Goal: Task Accomplishment & Management: Manage account settings

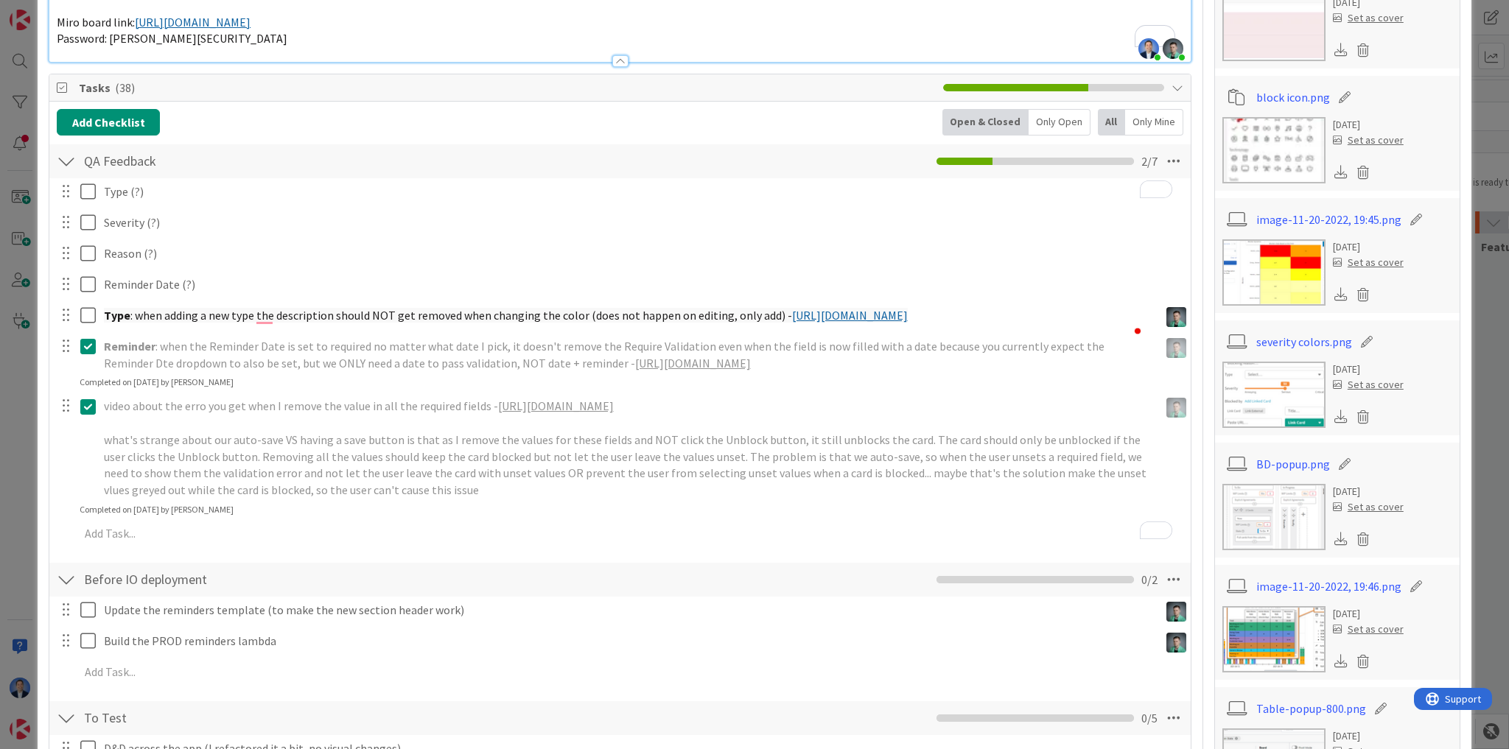
type textarea "x"
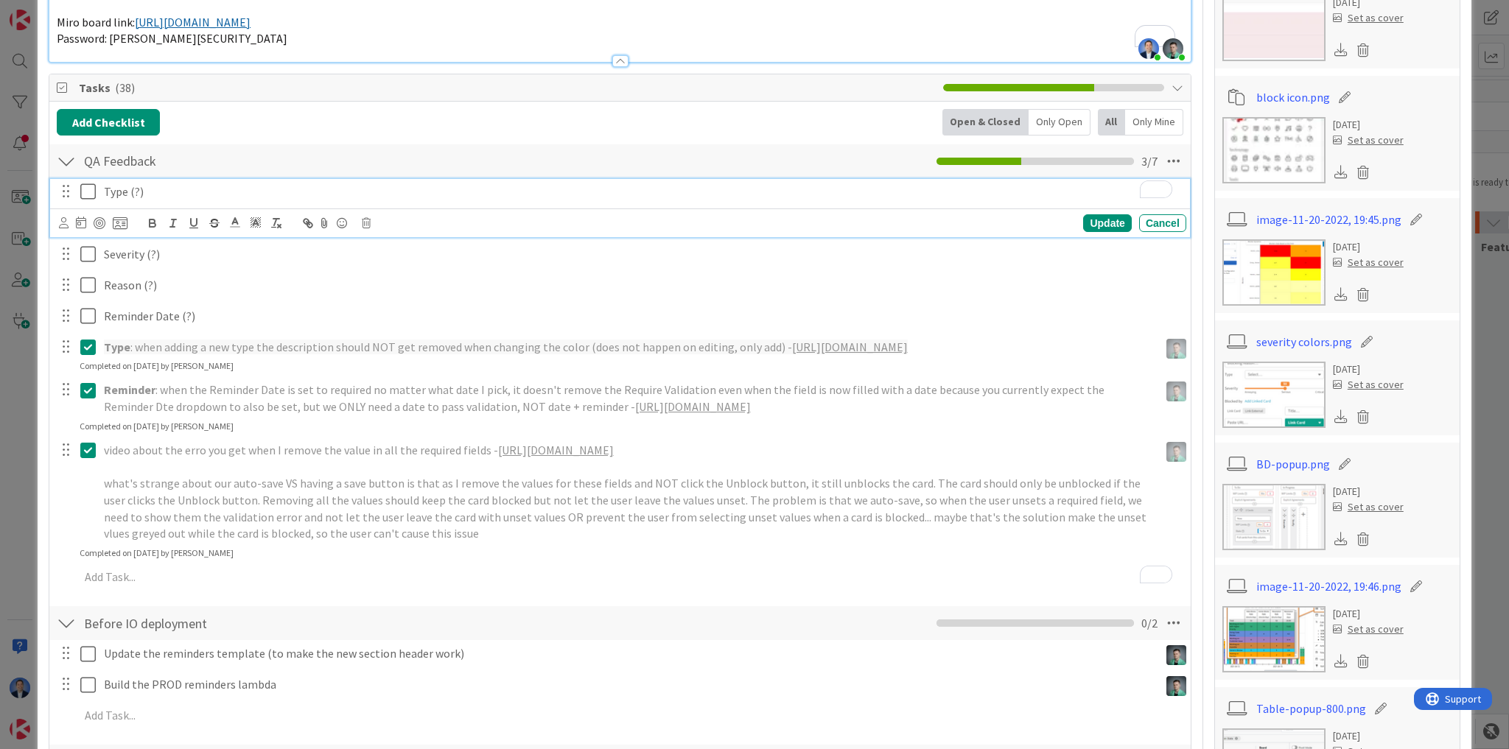
click at [154, 189] on p "Type (?)" at bounding box center [642, 191] width 1076 height 17
click at [177, 192] on p "Type (?)" at bounding box center [642, 191] width 1076 height 17
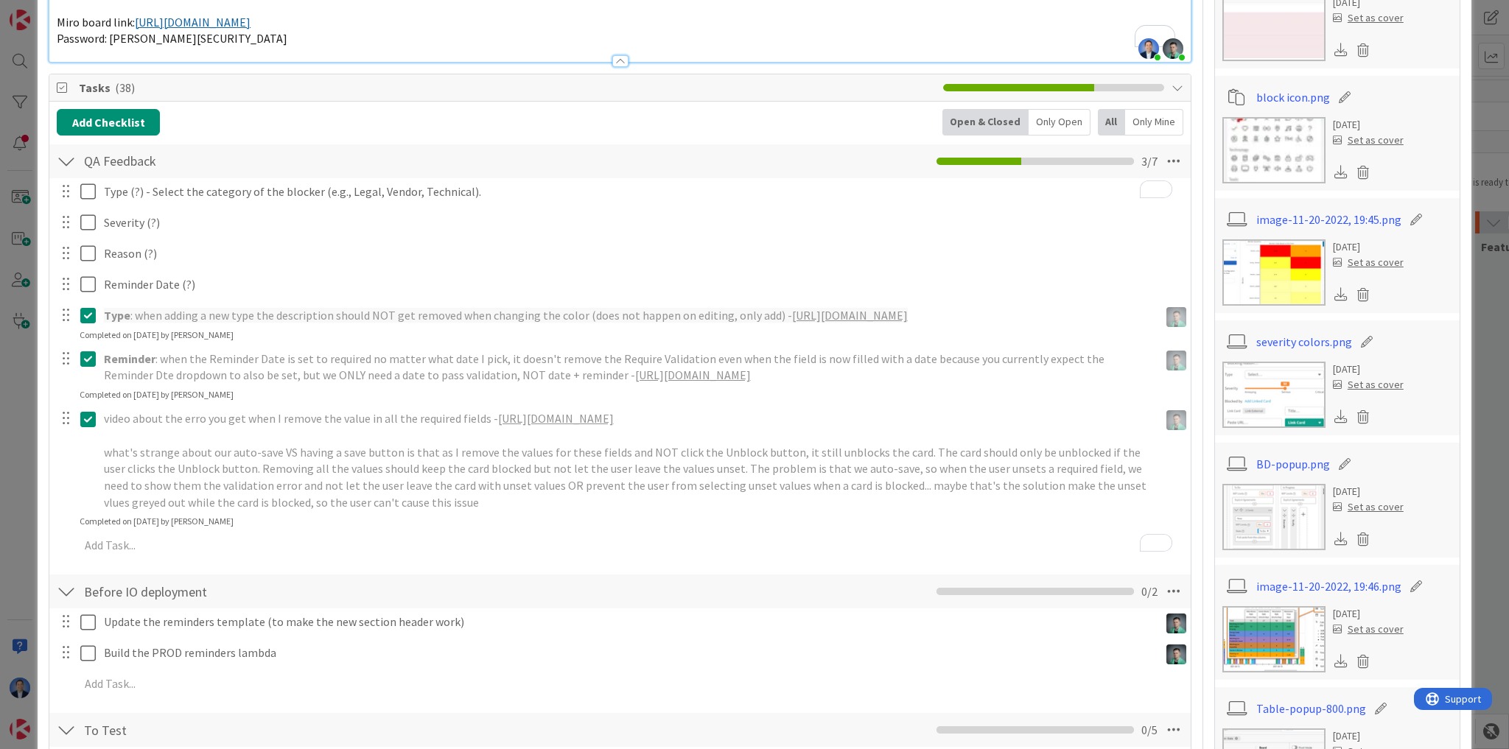
type textarea "x"
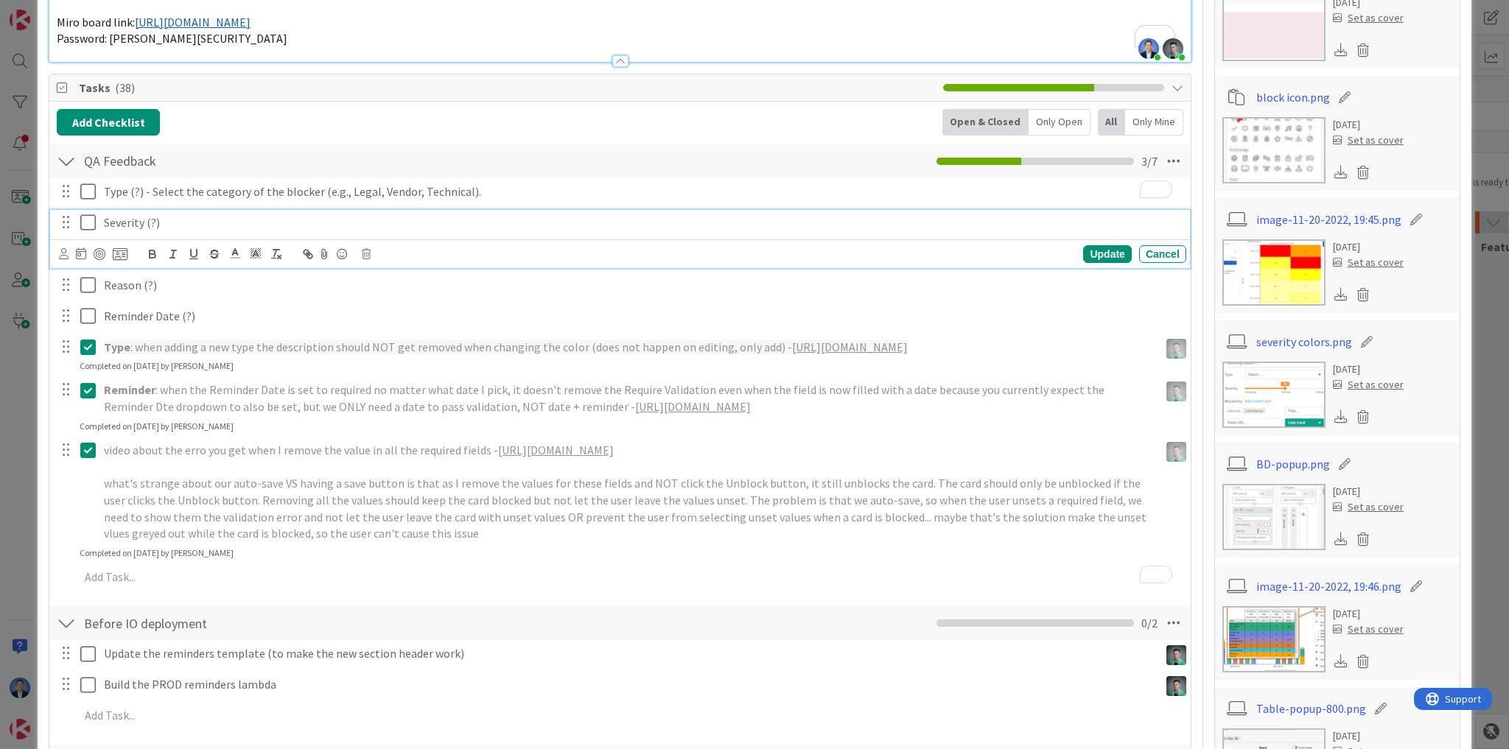
drag, startPoint x: 231, startPoint y: 215, endPoint x: 245, endPoint y: 209, distance: 15.2
click at [231, 214] on p "Severity (?)" at bounding box center [642, 222] width 1076 height 17
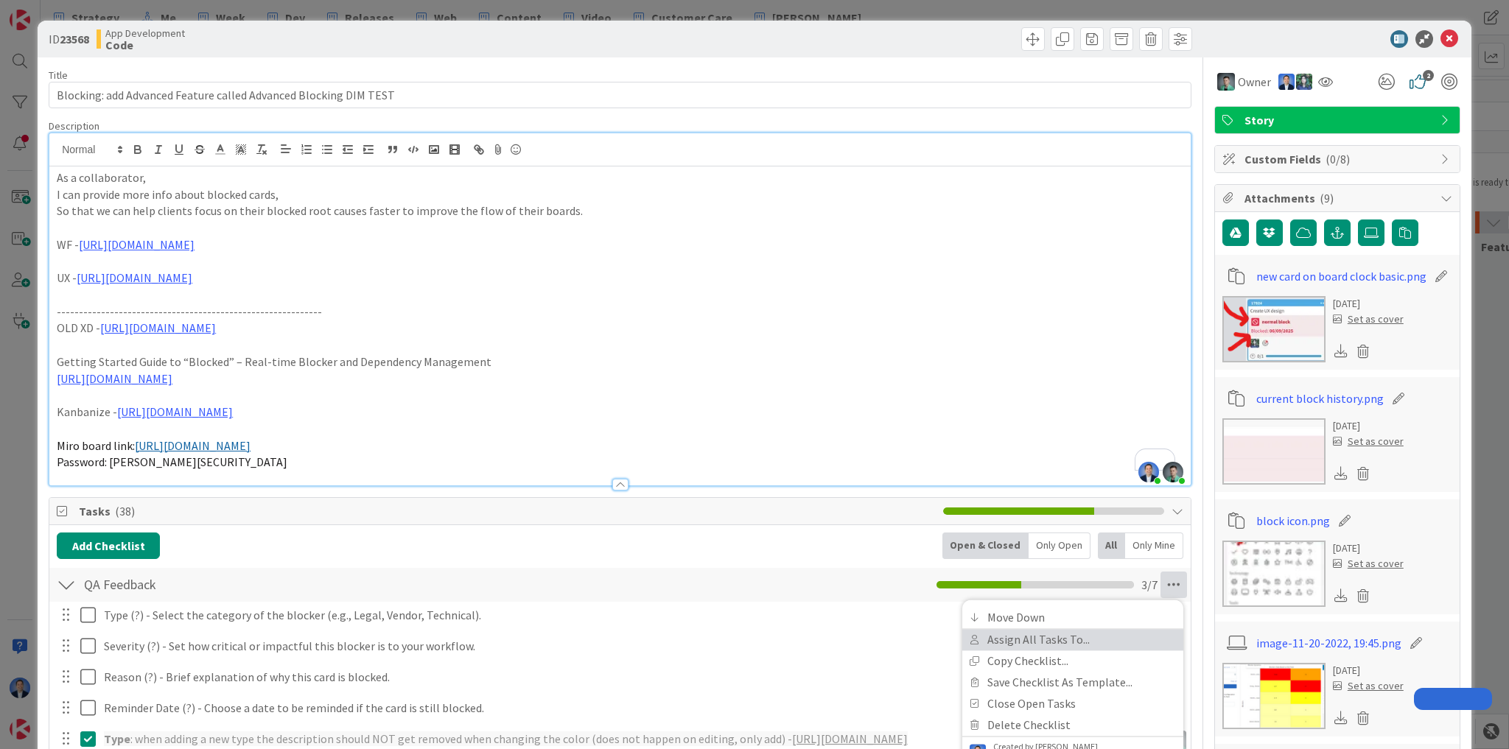
drag, startPoint x: 0, startPoint y: 0, endPoint x: 1078, endPoint y: 461, distance: 1172.4
click at [1050, 629] on link "Assign All Tasks To..." at bounding box center [1072, 639] width 221 height 21
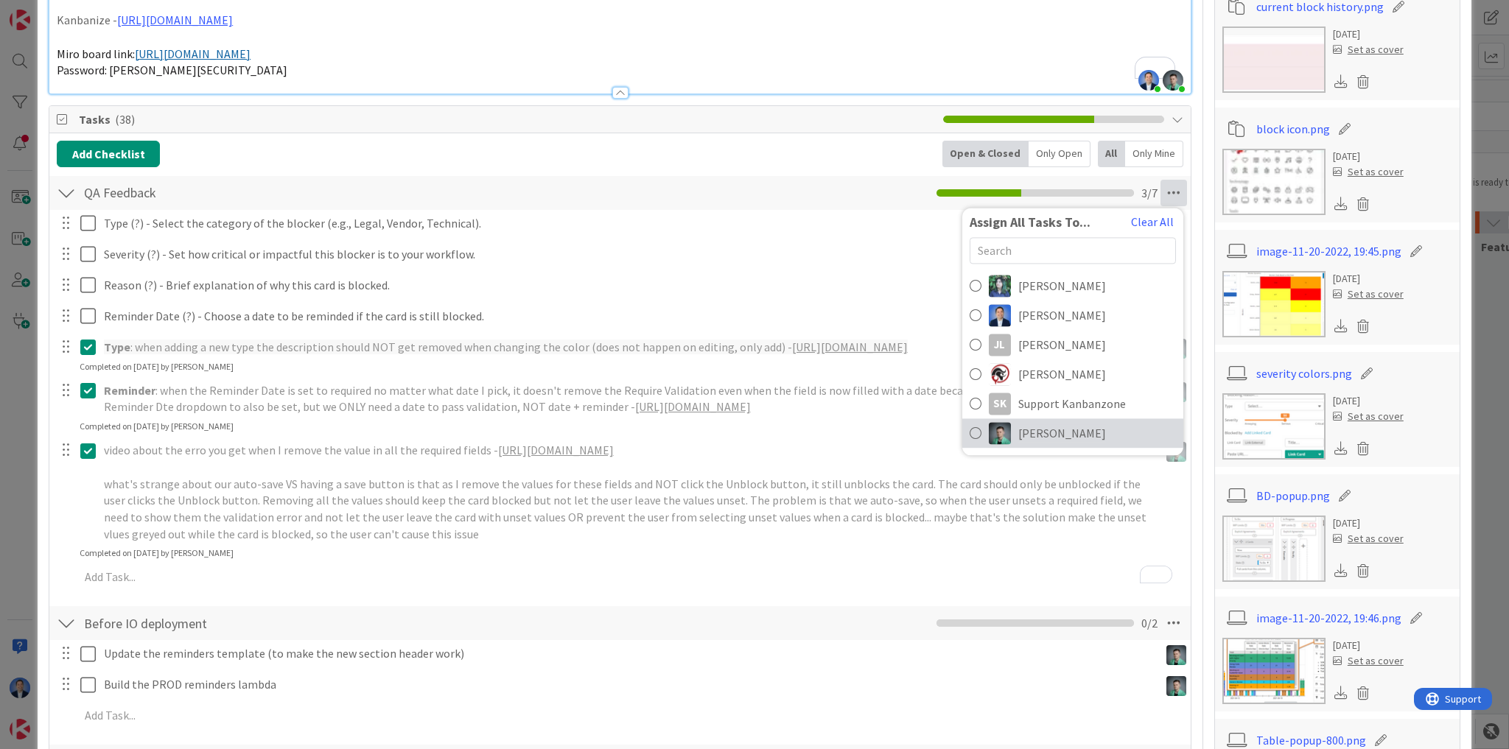
click at [1031, 432] on span "[PERSON_NAME]" at bounding box center [1062, 433] width 88 height 18
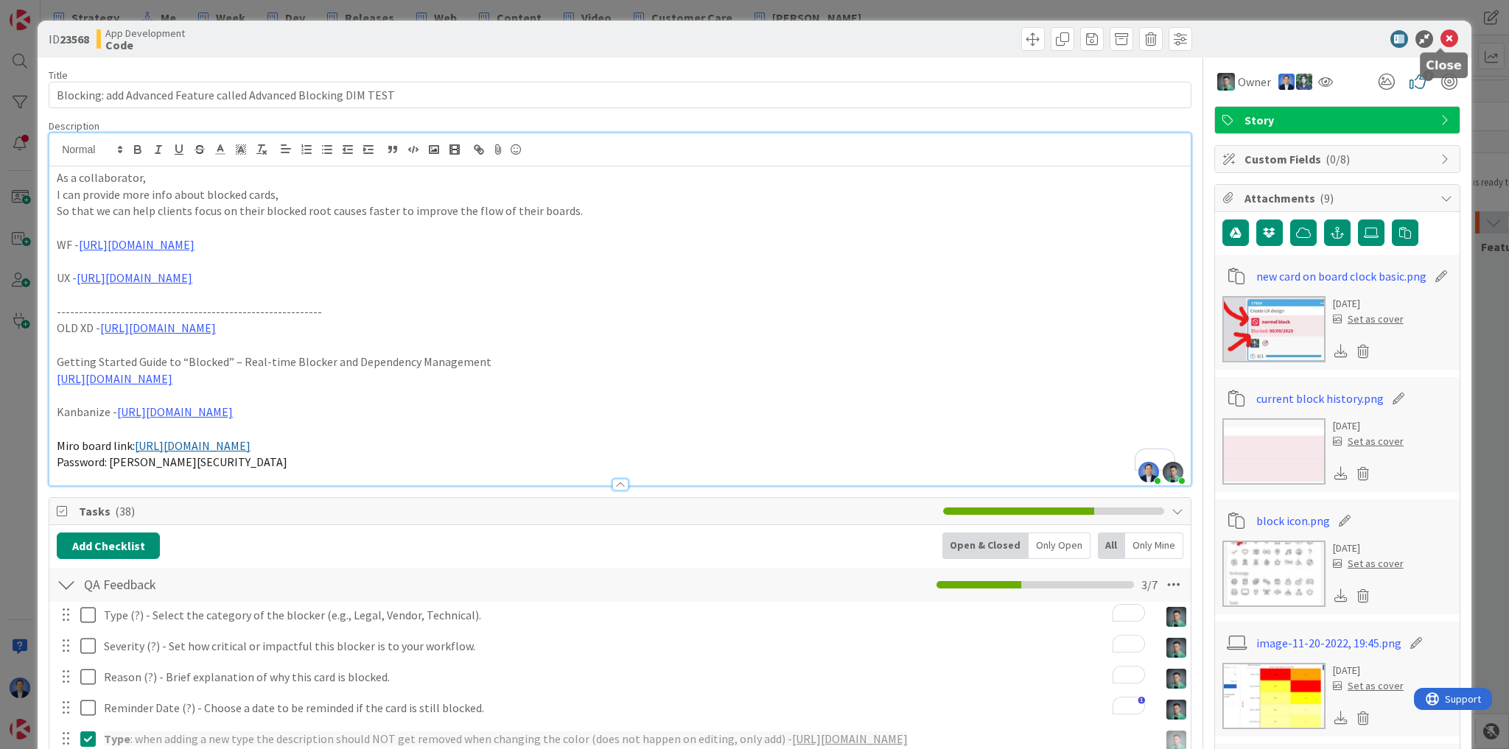
click at [1440, 38] on icon at bounding box center [1449, 39] width 18 height 18
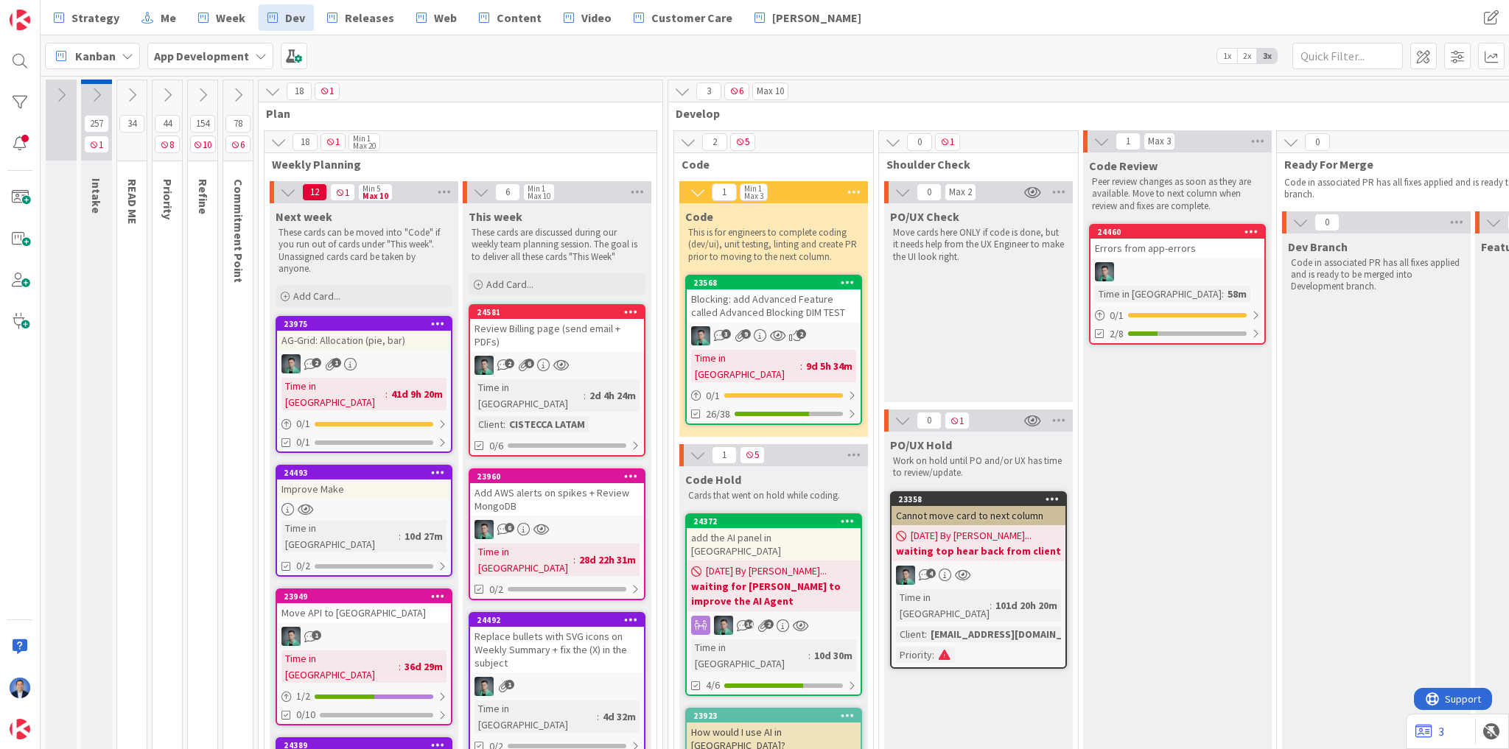
click at [127, 44] on div "Kanban" at bounding box center [92, 56] width 95 height 27
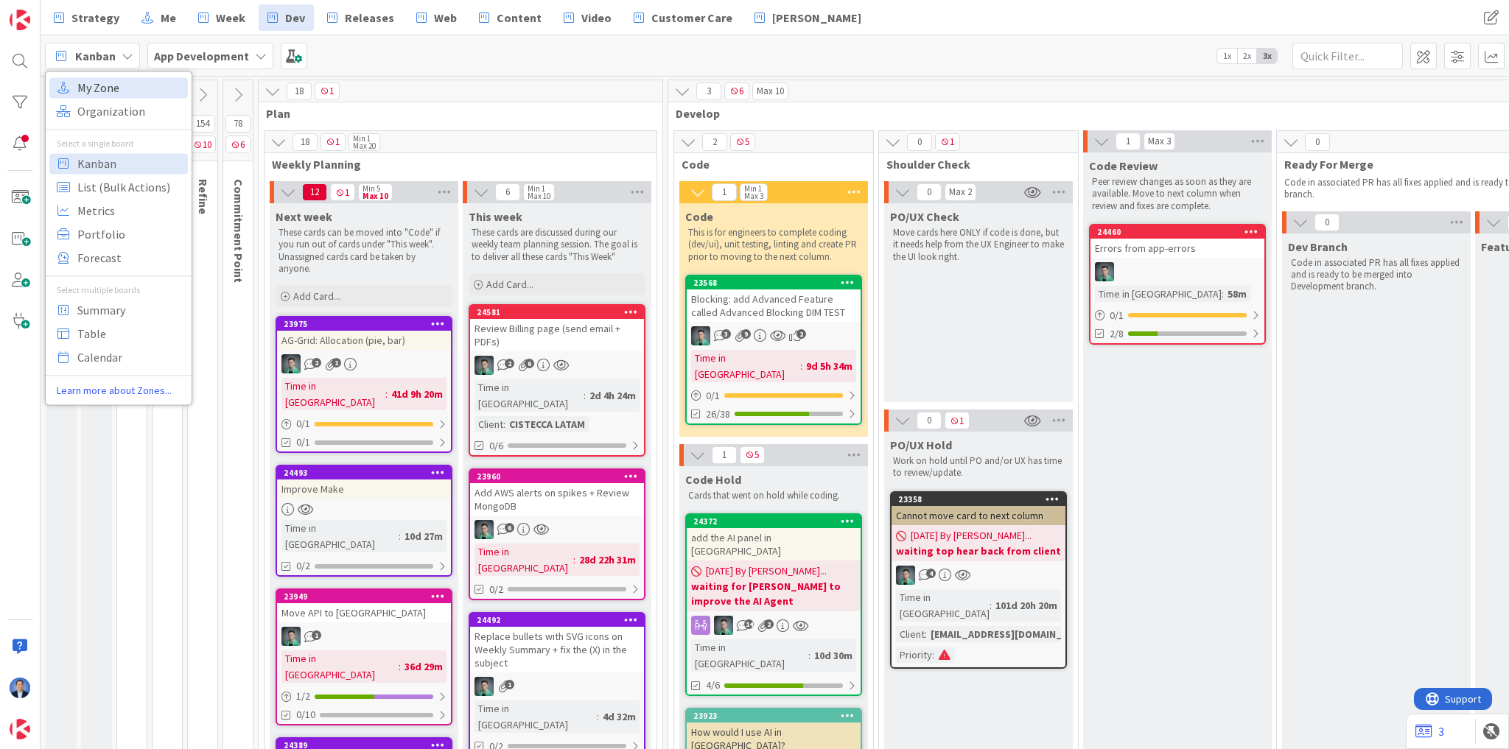
click at [130, 91] on span "My Zone" at bounding box center [130, 88] width 106 height 22
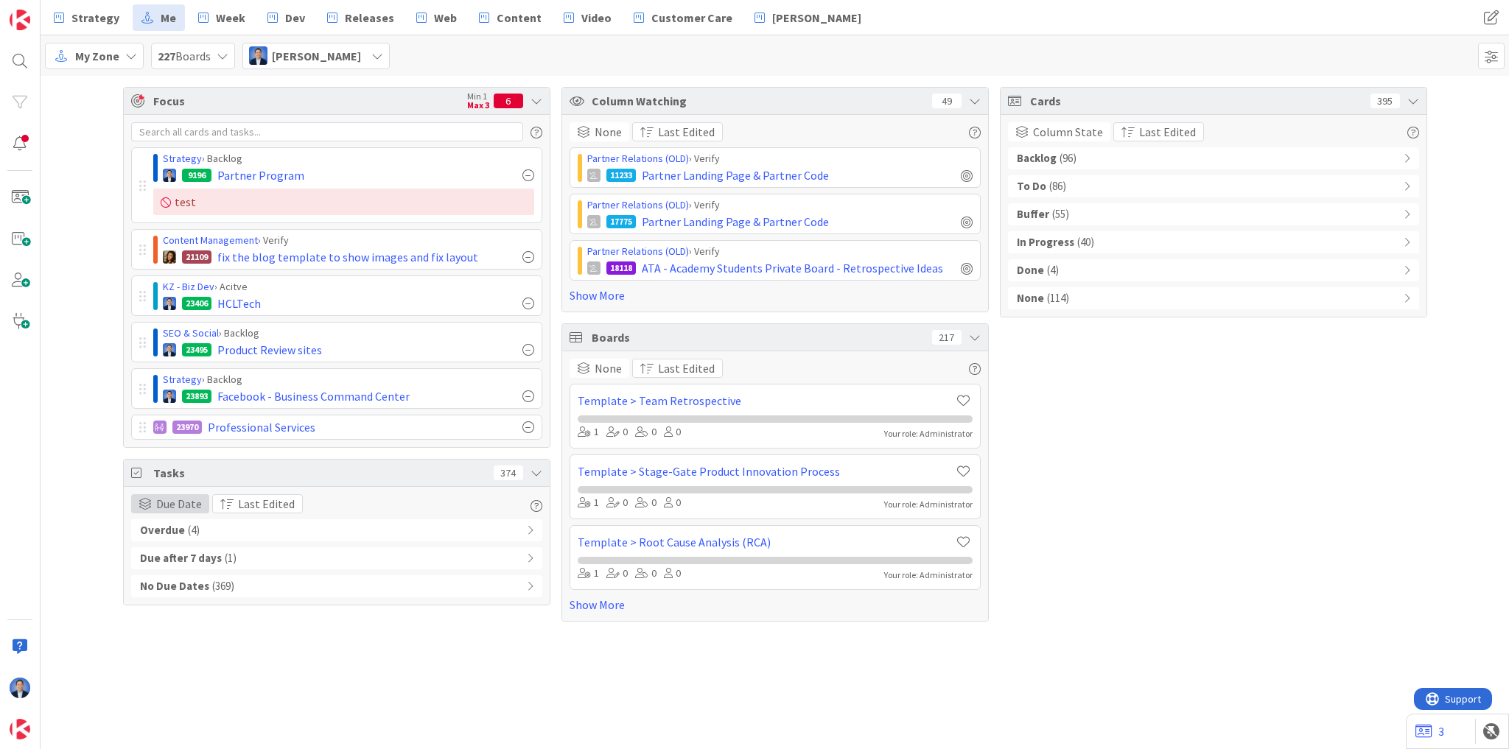
click at [178, 497] on span "Due Date" at bounding box center [179, 504] width 46 height 18
click at [95, 56] on span "My Zone" at bounding box center [97, 56] width 44 height 18
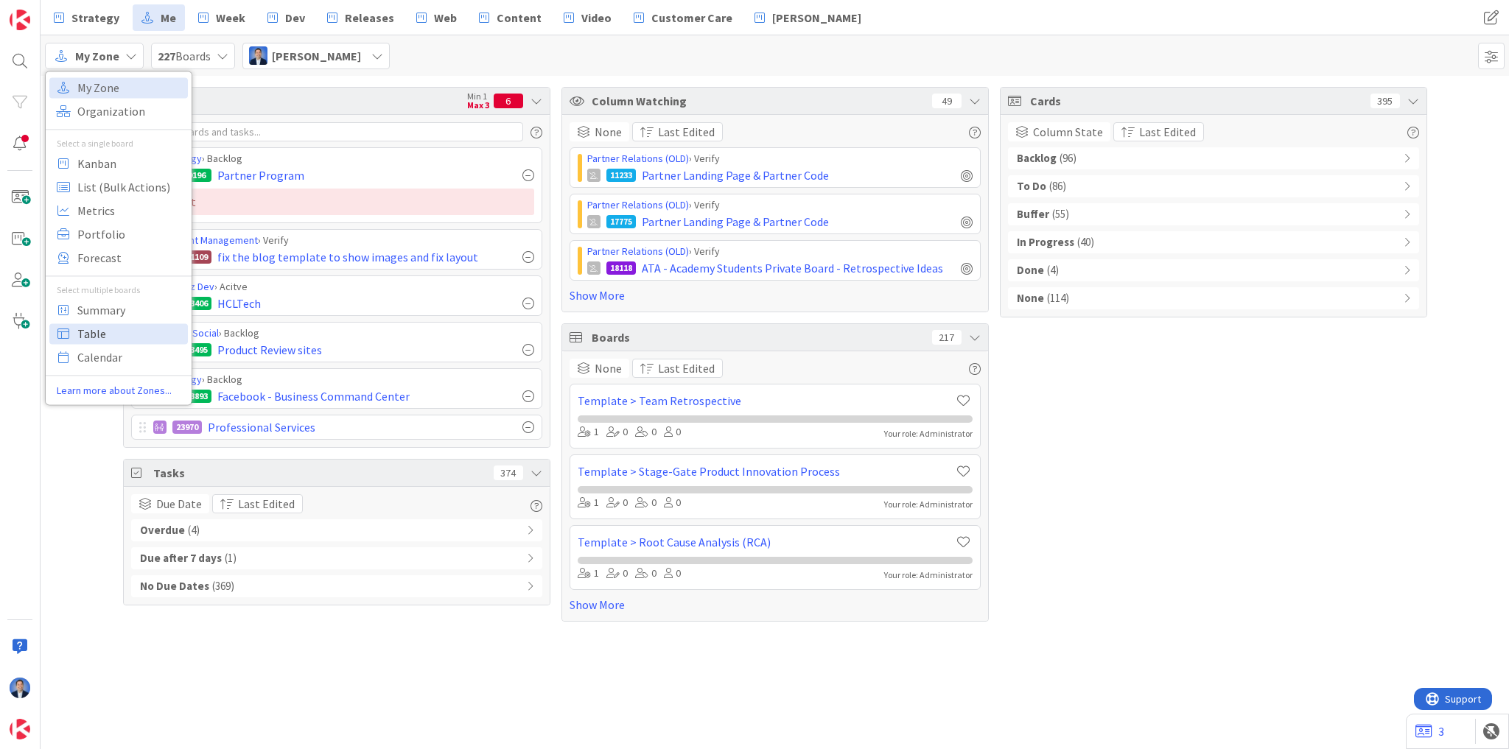
click at [121, 334] on span "Table" at bounding box center [130, 334] width 106 height 22
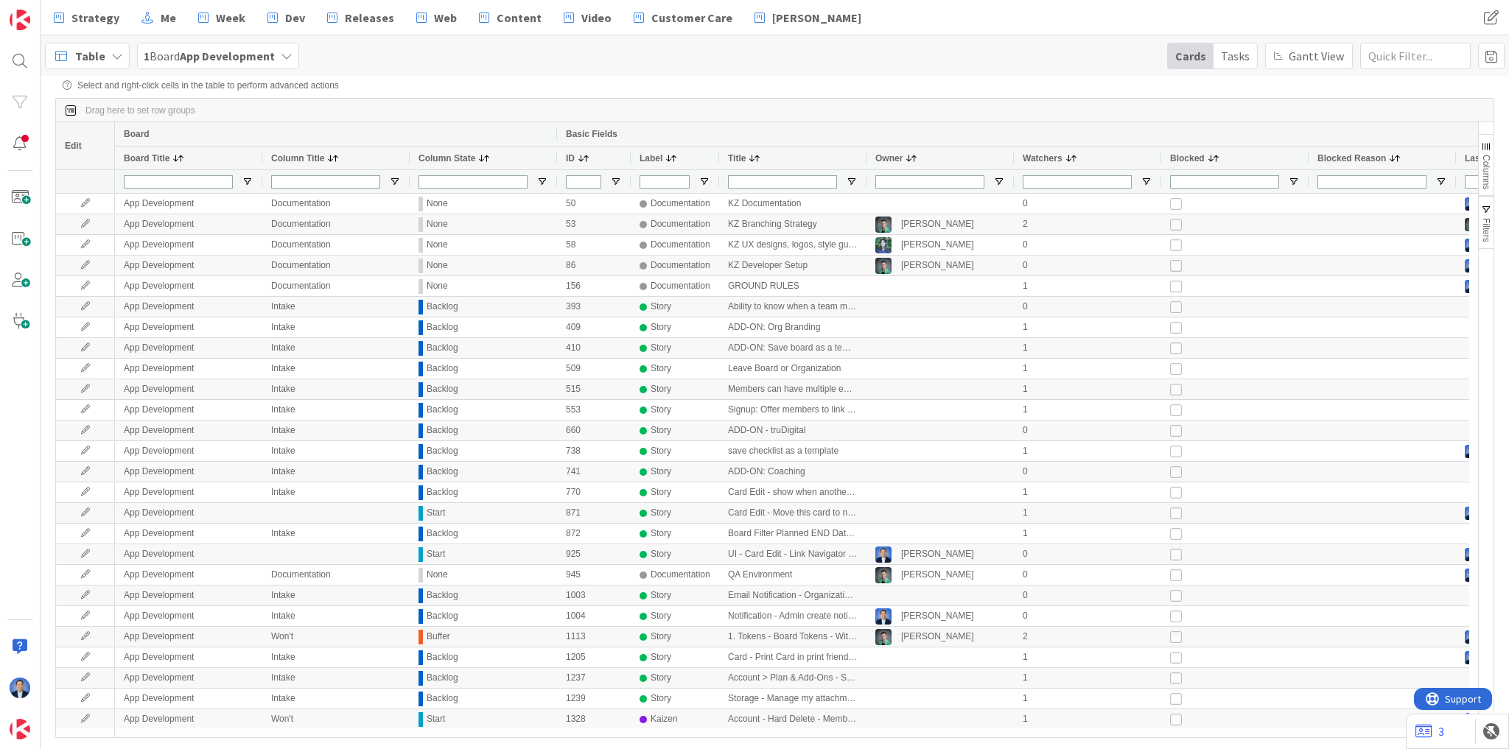
click at [1248, 59] on div "Tasks" at bounding box center [1234, 55] width 43 height 25
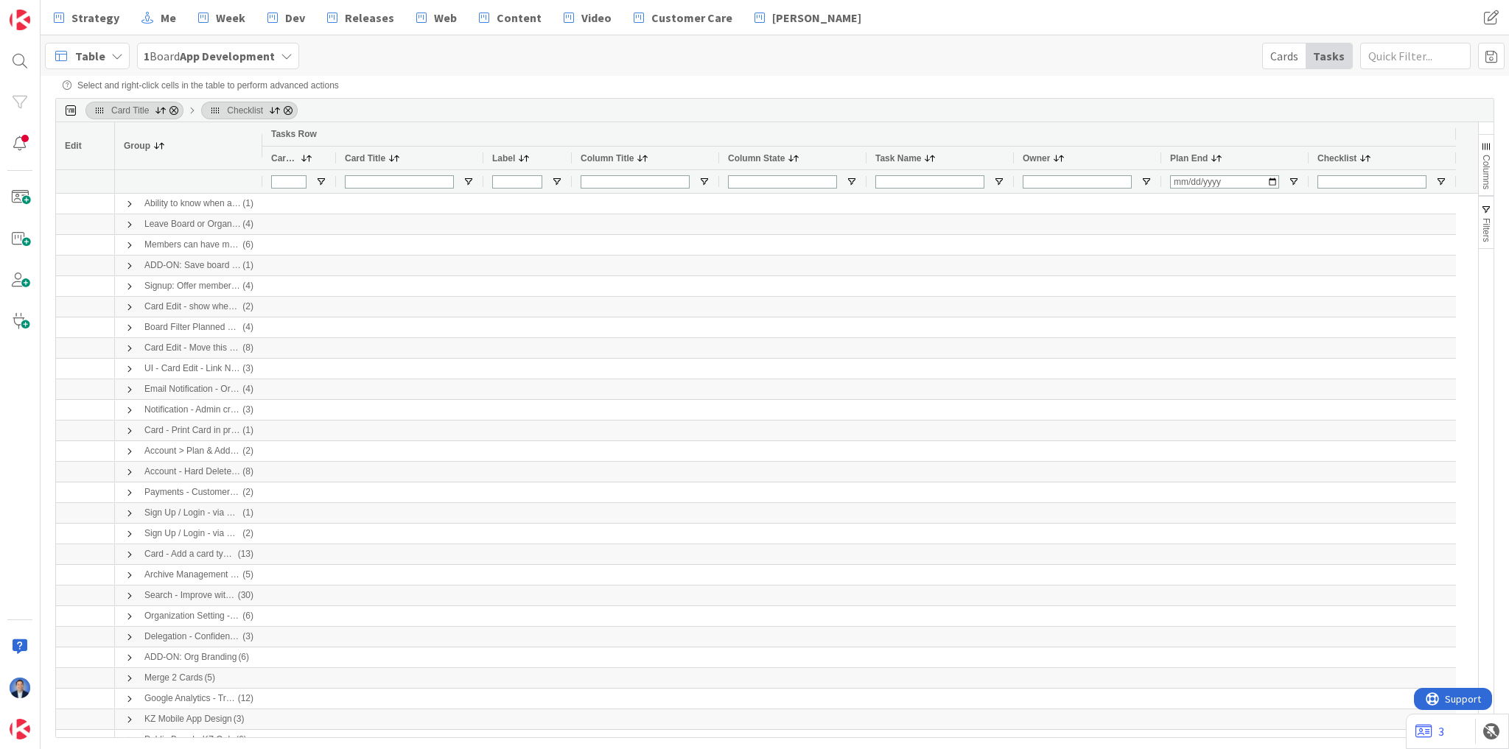
click at [88, 69] on div "Table 1 Board App Development Cards Tasks" at bounding box center [775, 55] width 1468 height 41
click at [93, 57] on span "Table" at bounding box center [90, 56] width 30 height 18
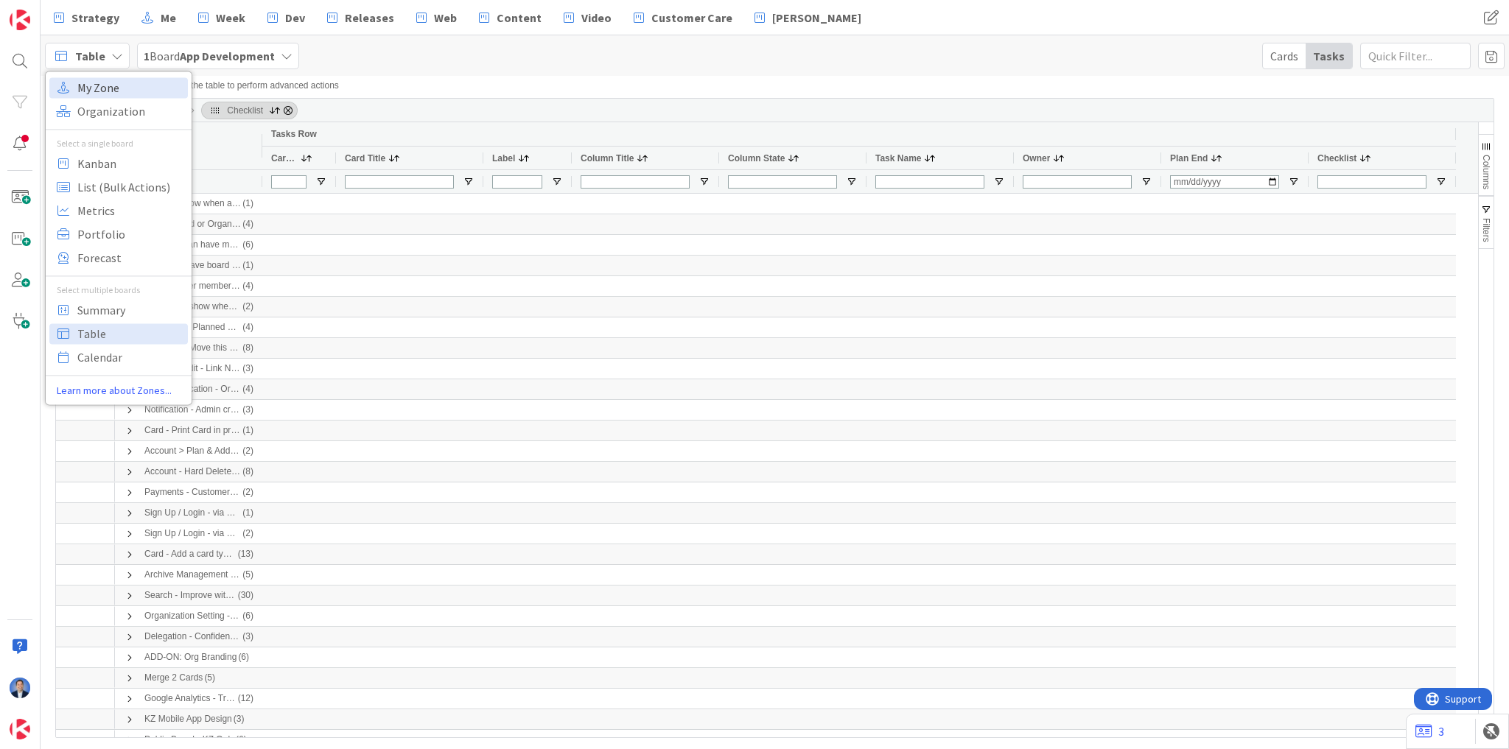
click at [115, 88] on span "My Zone" at bounding box center [130, 88] width 106 height 22
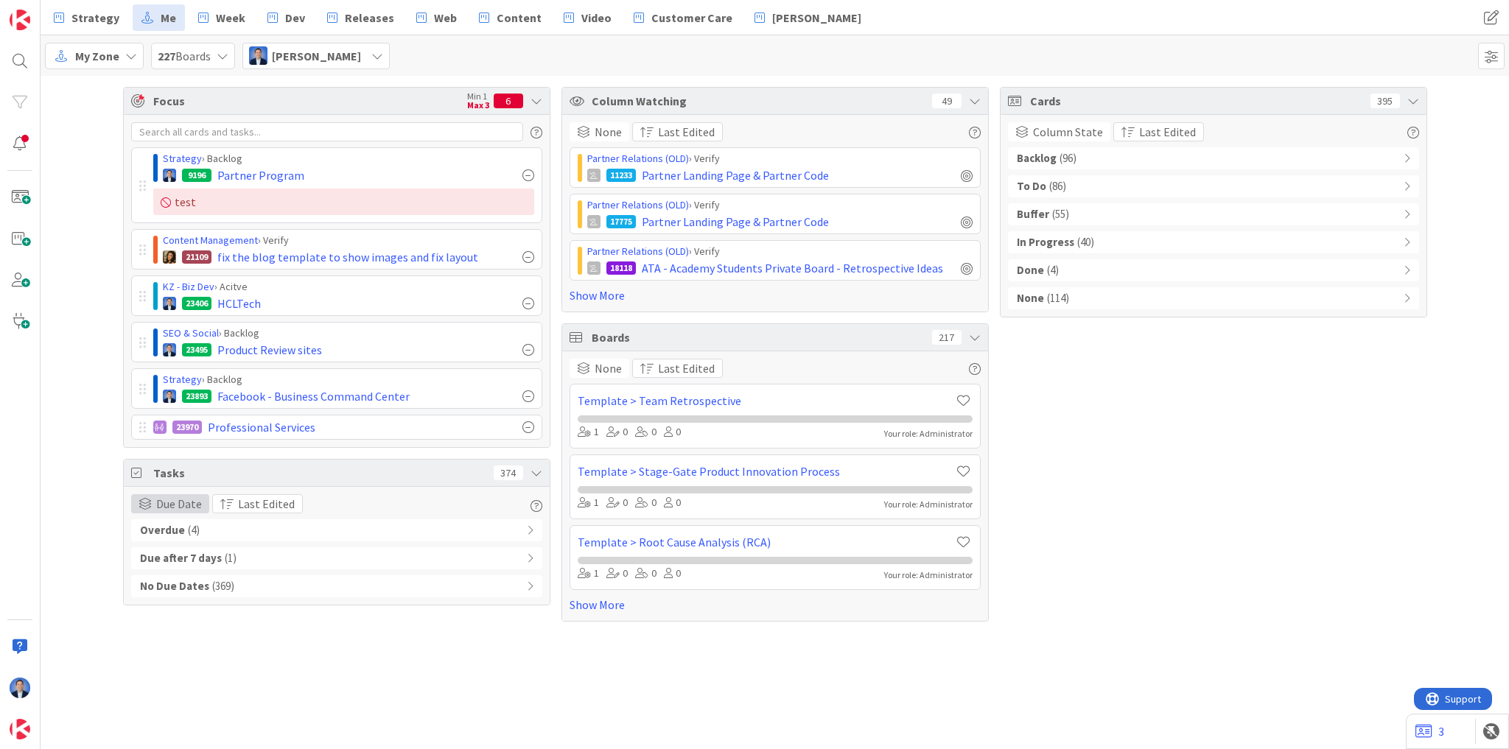
click at [182, 505] on span "Due Date" at bounding box center [179, 504] width 46 height 18
click at [445, 659] on div "Focus Min 1 Max 3 6 Strategy › Backlog 9196 Partner Program test Content Manage…" at bounding box center [775, 412] width 1468 height 673
click at [292, 16] on span "Dev" at bounding box center [295, 18] width 20 height 18
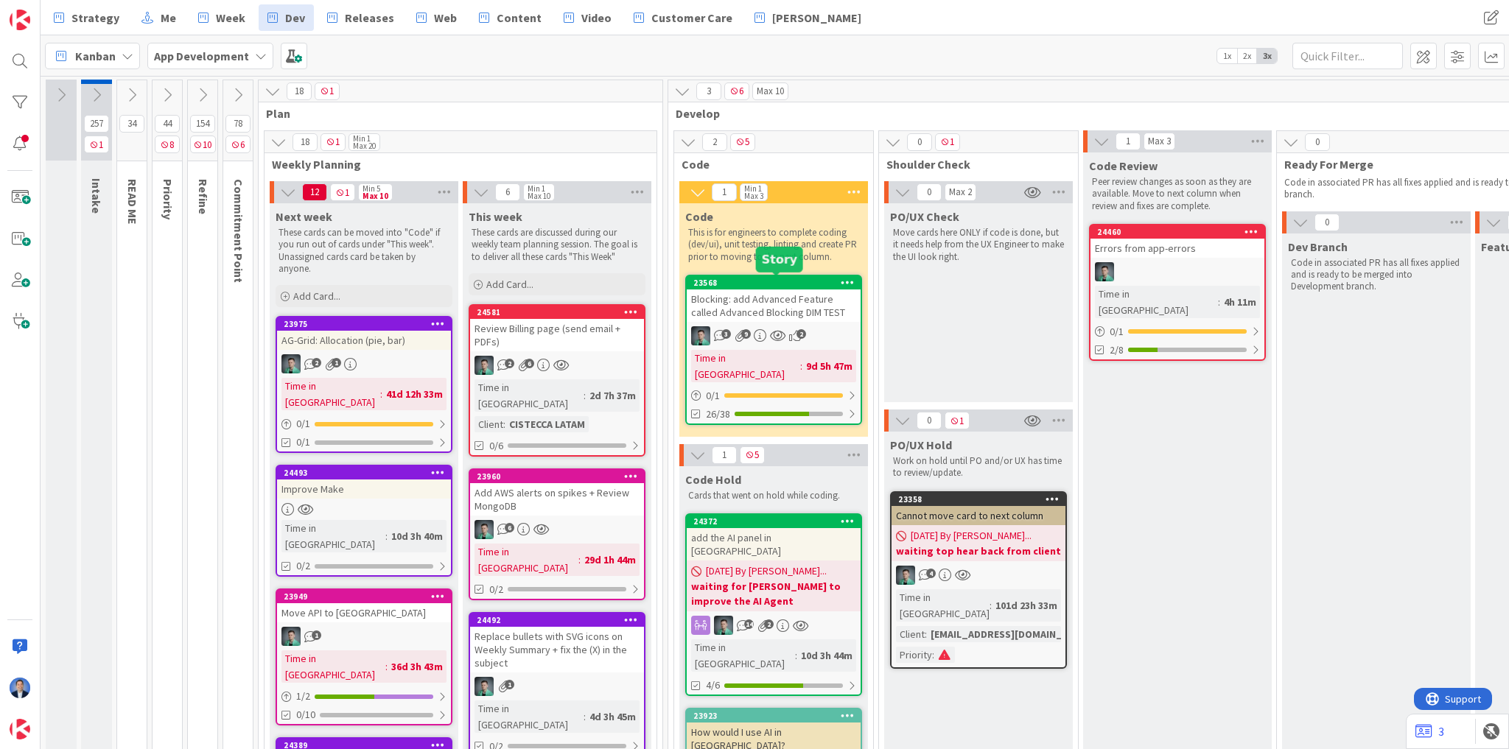
click at [762, 278] on div "23568" at bounding box center [776, 283] width 167 height 10
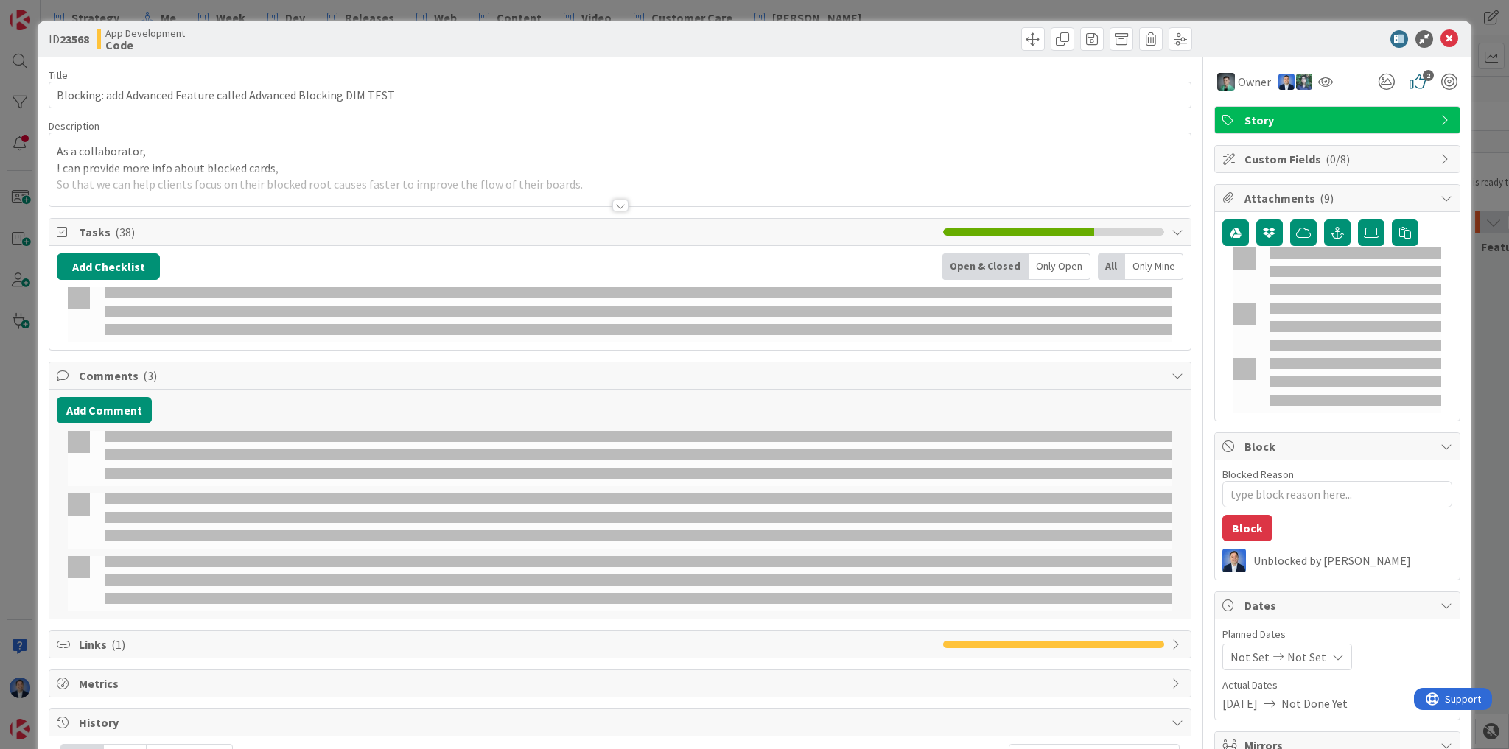
click at [1275, 39] on div at bounding box center [1329, 39] width 261 height 18
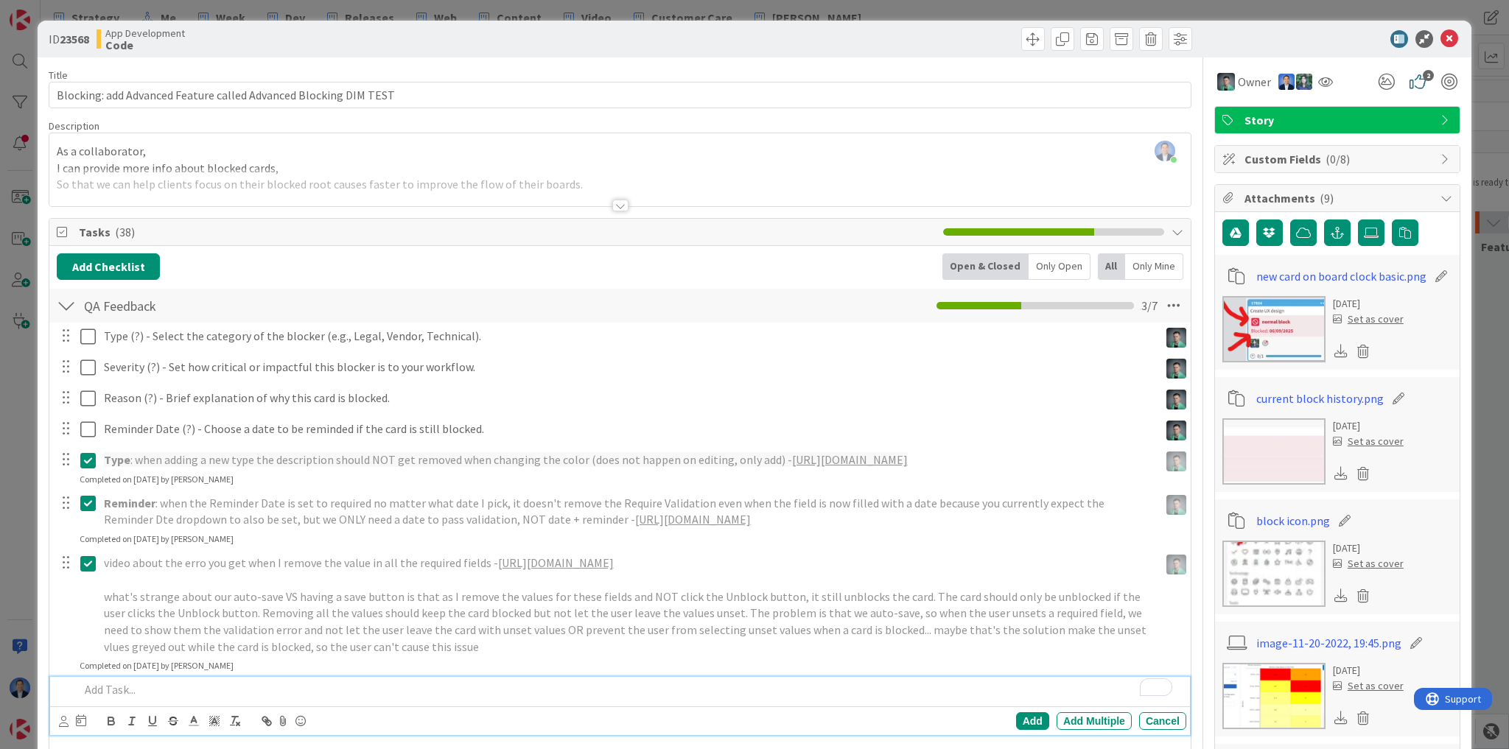
click at [1261, 30] on div at bounding box center [1329, 39] width 261 height 18
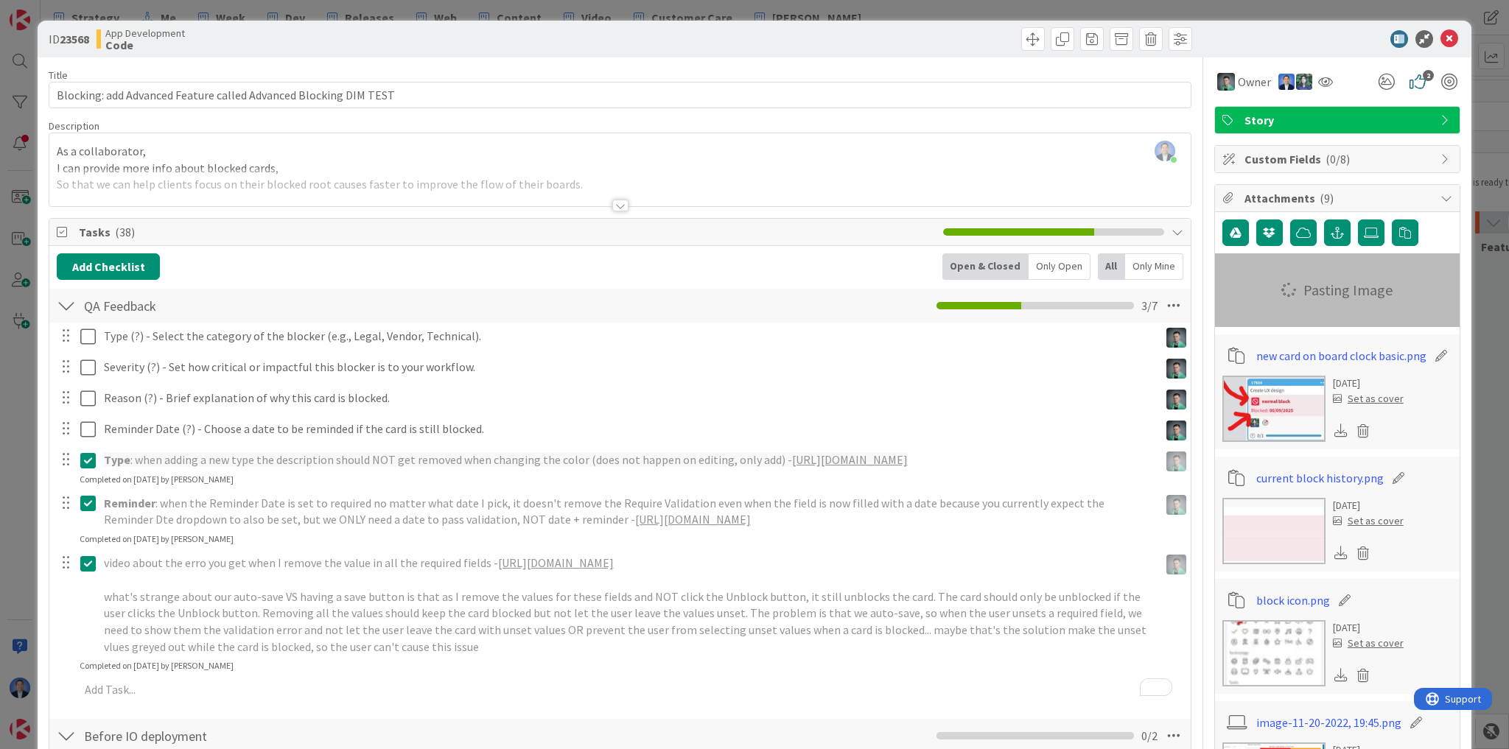
type textarea "x"
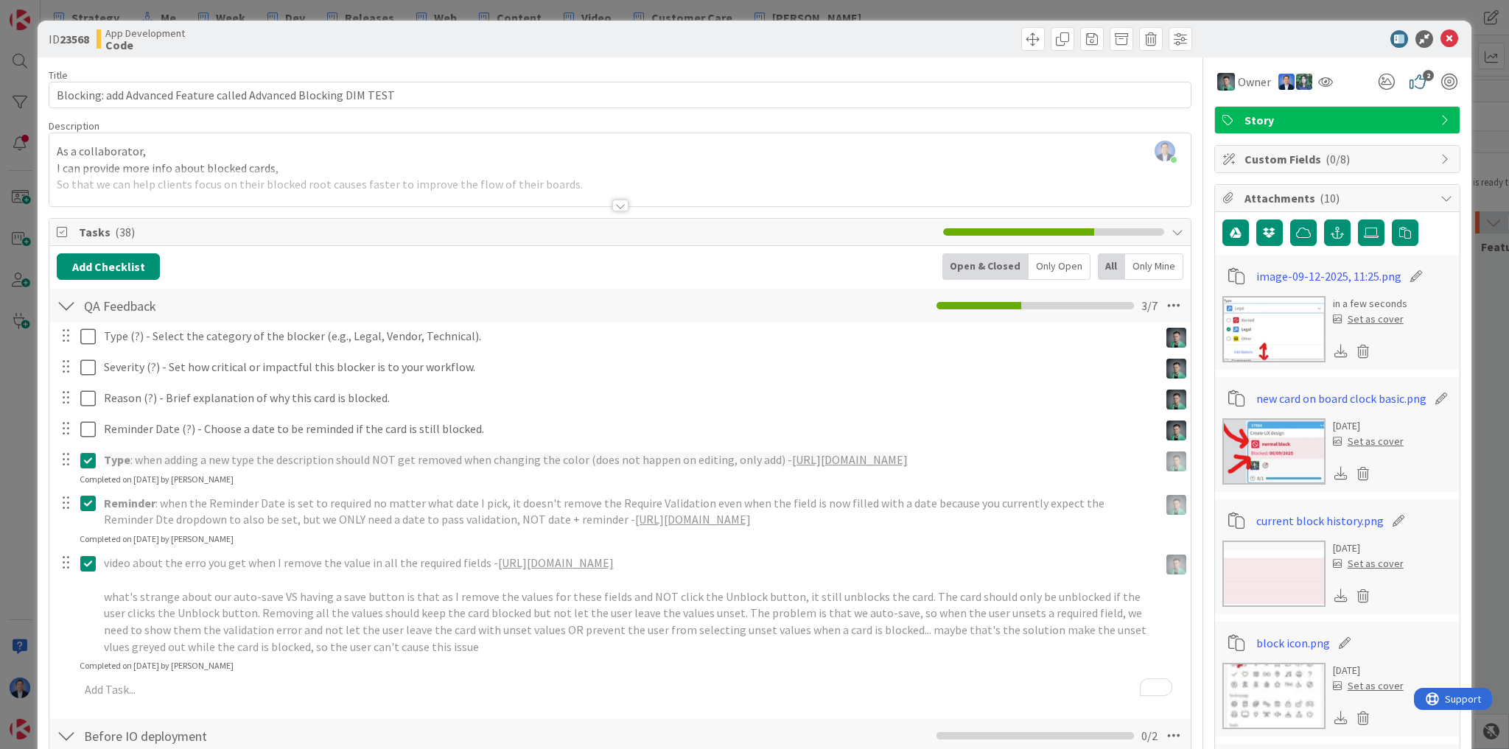
click at [1406, 276] on icon at bounding box center [1416, 276] width 21 height 15
click at [1376, 273] on input "image-09-12-2025, 11:25" at bounding box center [1338, 276] width 164 height 27
type input "reduce space"
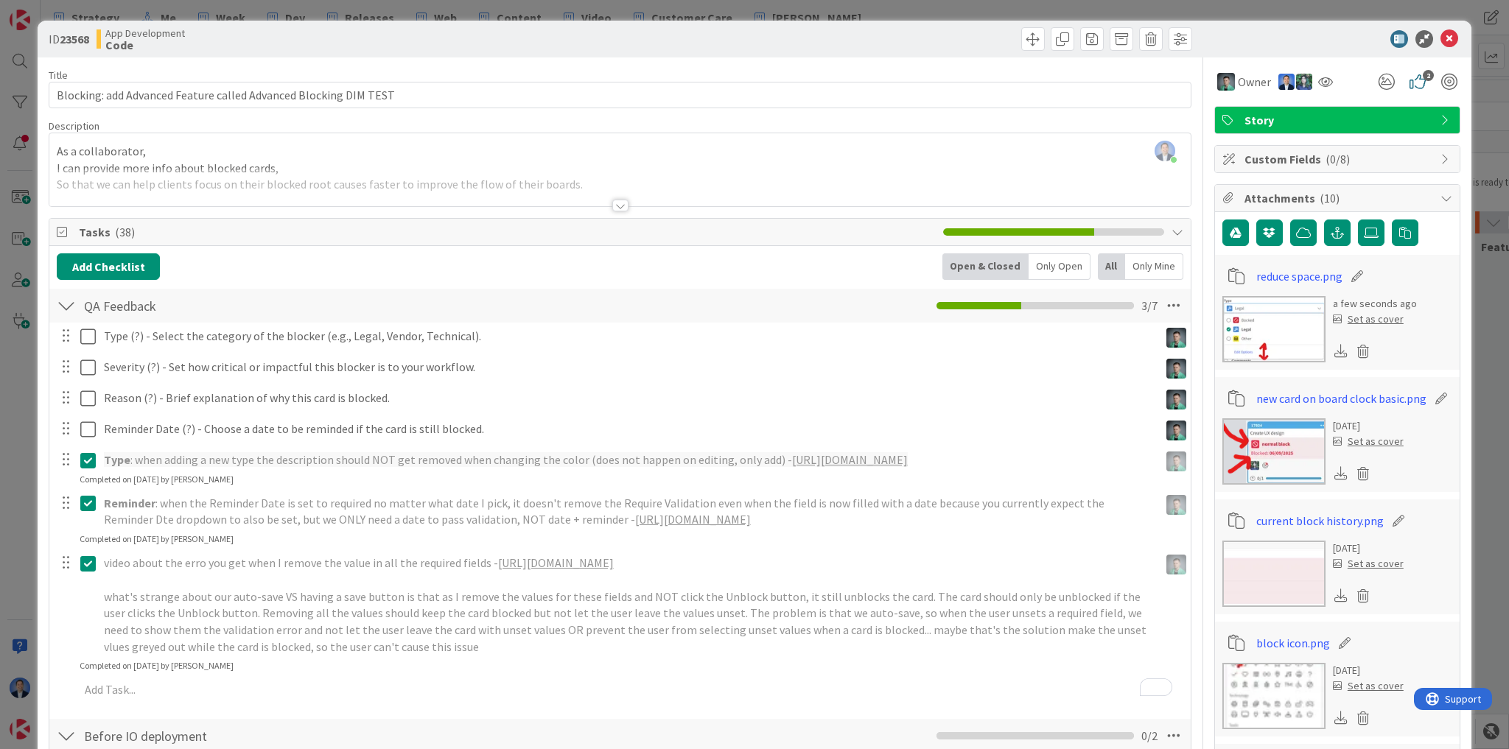
scroll to position [177, 0]
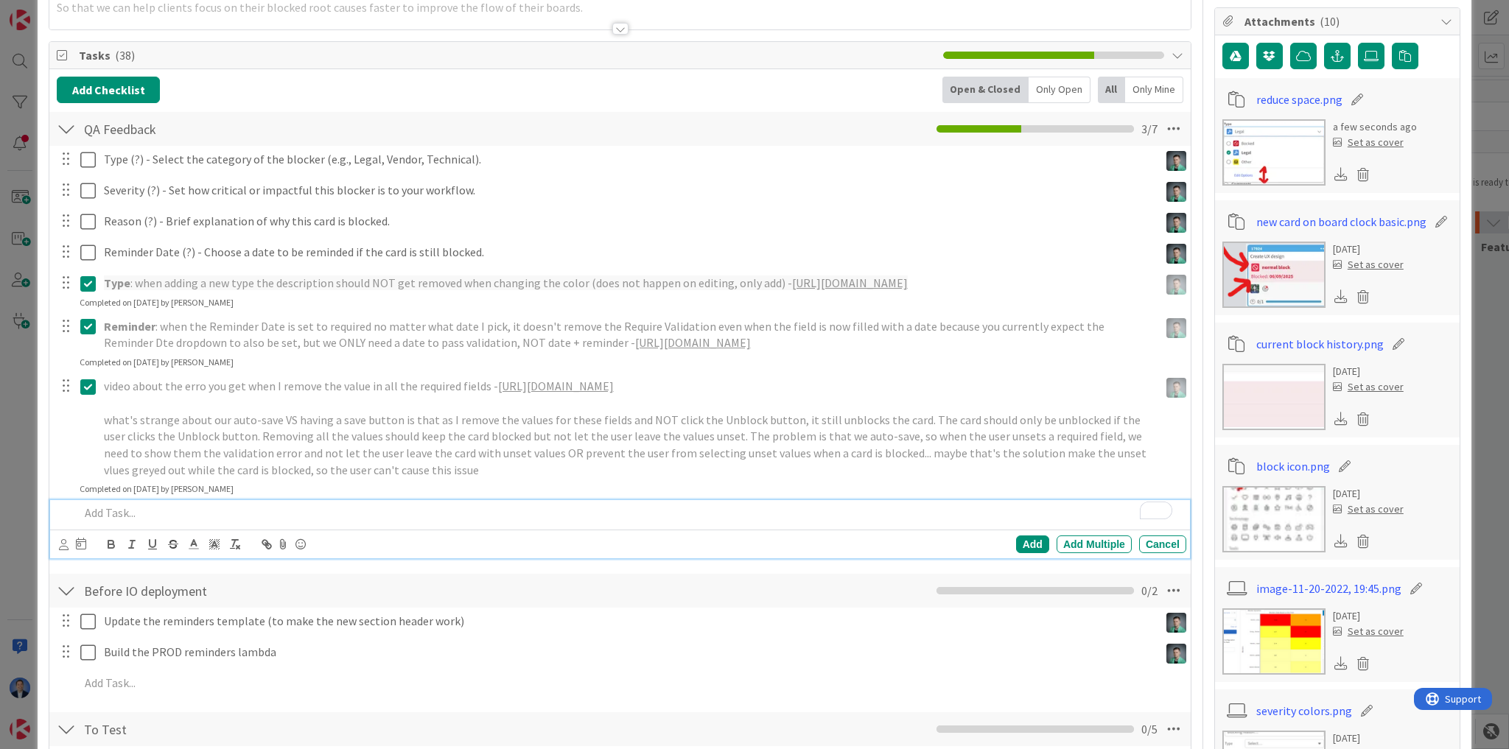
click at [156, 522] on p "To enrich screen reader interactions, please activate Accessibility in Grammarl…" at bounding box center [630, 513] width 1101 height 17
click at [281, 555] on icon at bounding box center [283, 544] width 18 height 21
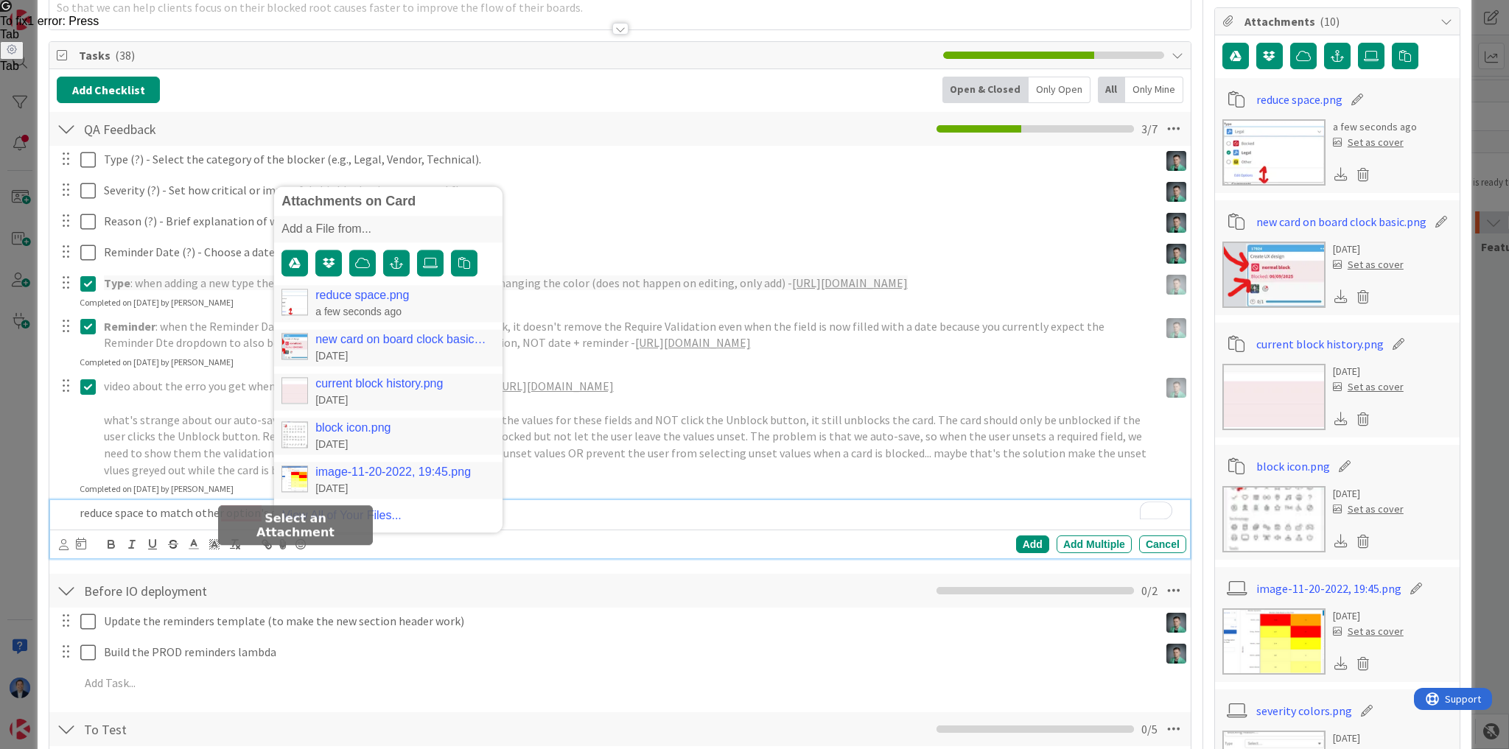
drag, startPoint x: 365, startPoint y: 311, endPoint x: 385, endPoint y: 314, distance: 20.8
click at [365, 303] on link "reduce space.png" at bounding box center [362, 296] width 94 height 13
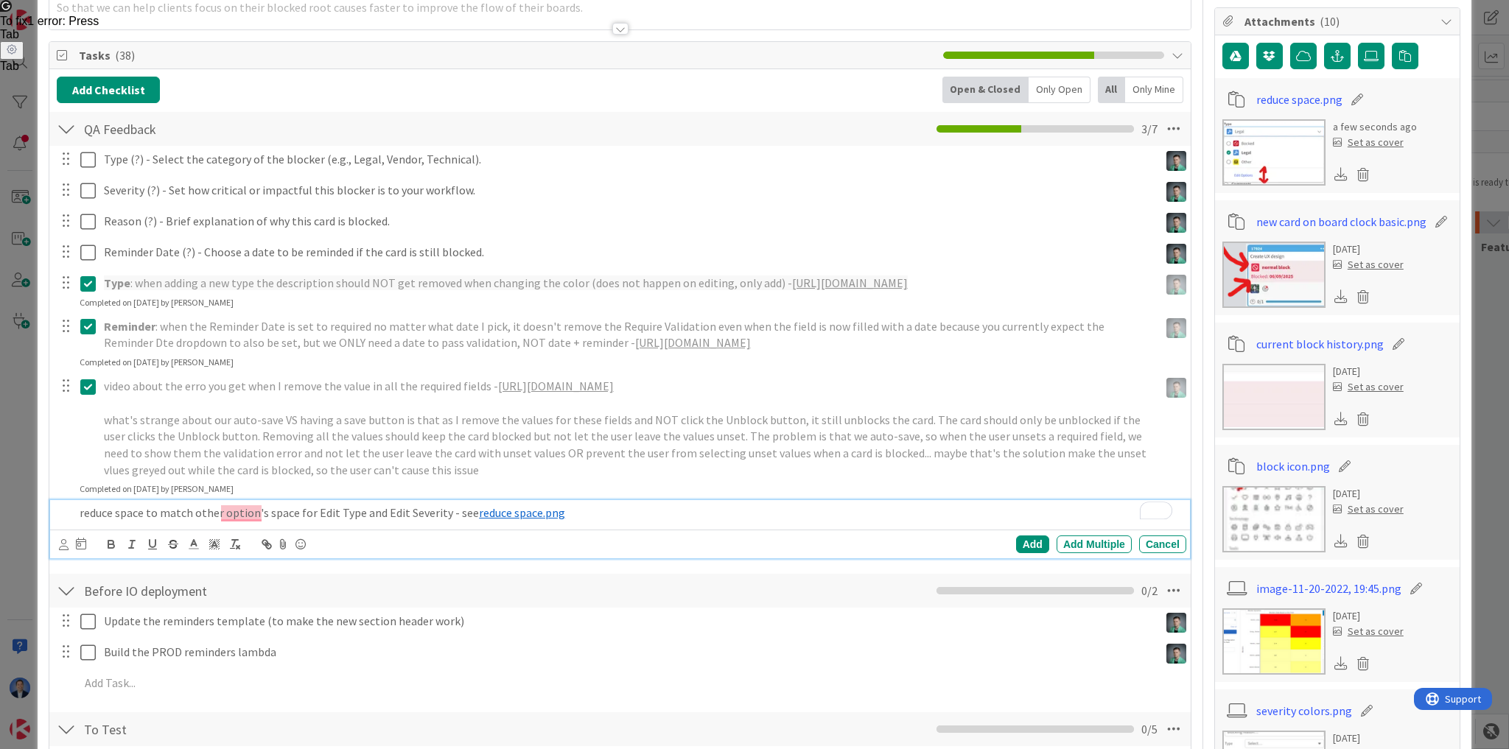
click at [65, 550] on icon at bounding box center [64, 544] width 10 height 11
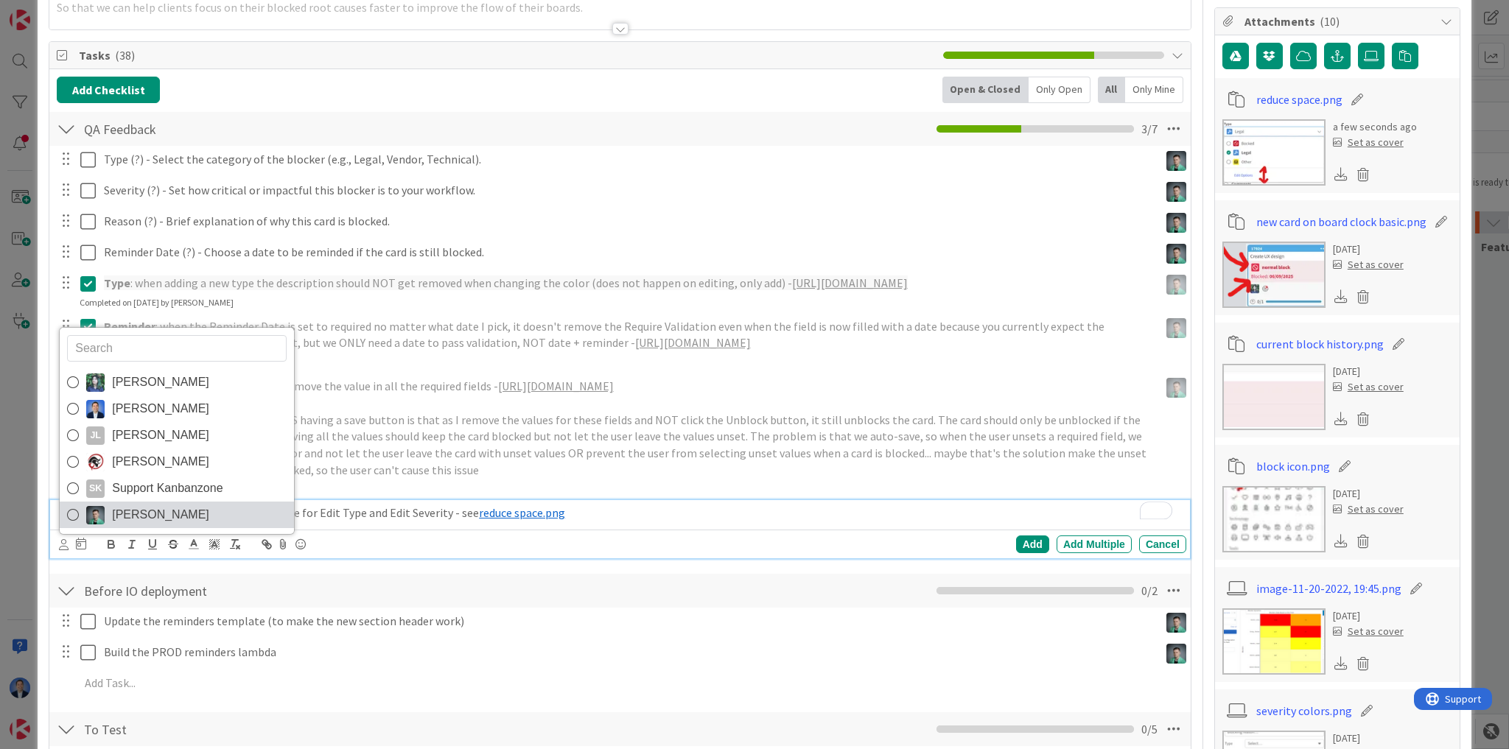
click at [161, 520] on span "[PERSON_NAME]" at bounding box center [160, 515] width 97 height 22
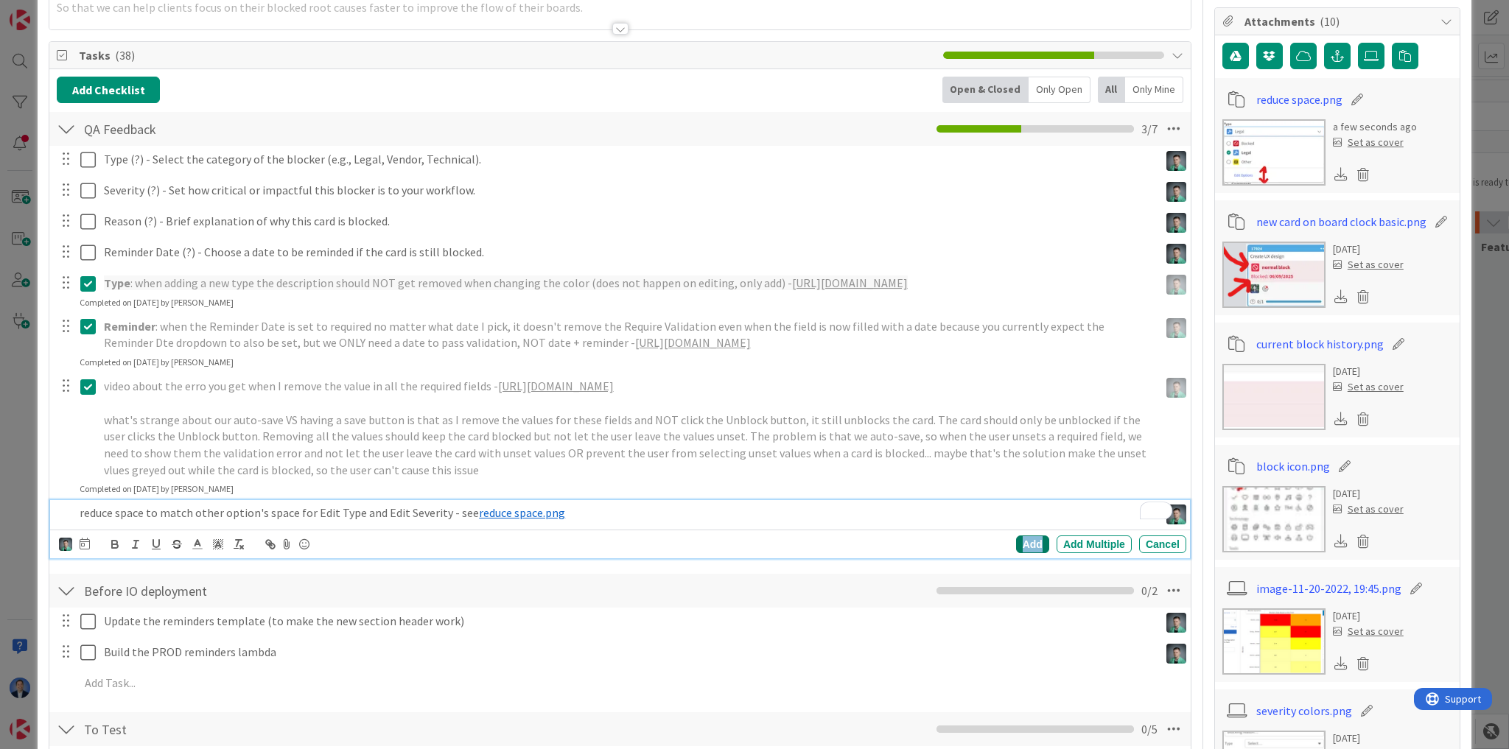
click at [1029, 553] on div "Add" at bounding box center [1032, 545] width 33 height 18
type textarea "x"
click at [27, 577] on div "ID 23568 App Development Code Title 64 / 128 Blocking: add Advanced Feature cal…" at bounding box center [754, 374] width 1509 height 749
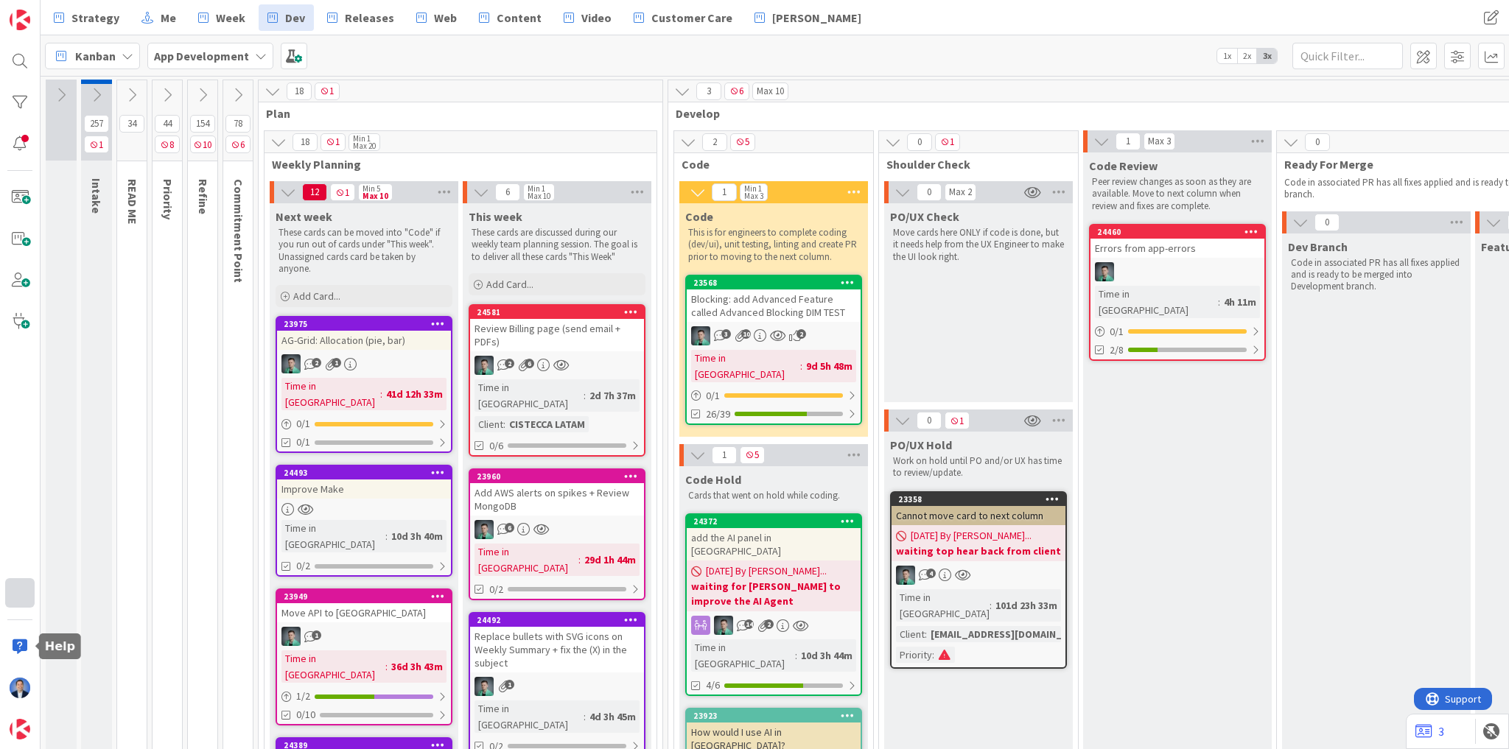
click at [21, 602] on div at bounding box center [19, 592] width 29 height 29
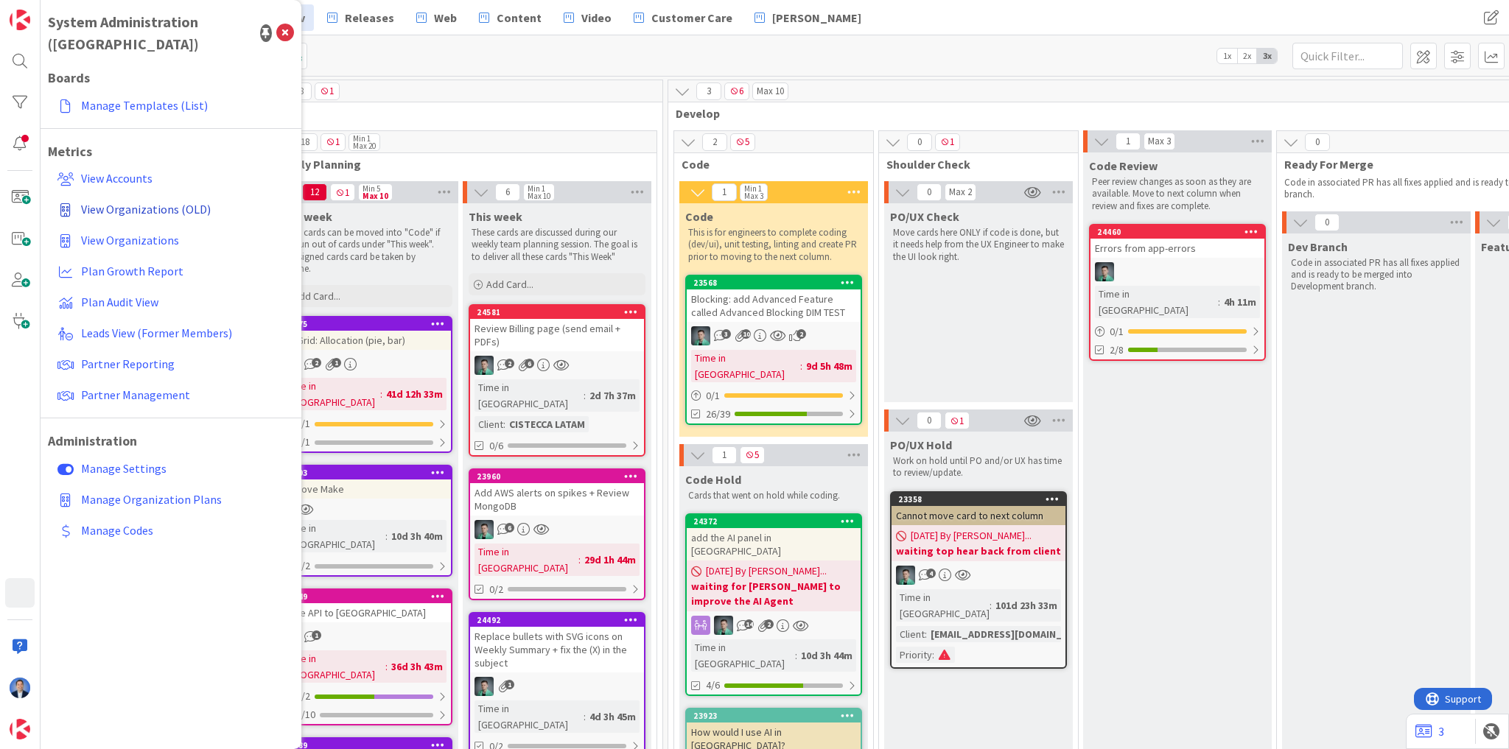
click at [142, 202] on span "View Organizations (OLD)" at bounding box center [146, 209] width 130 height 15
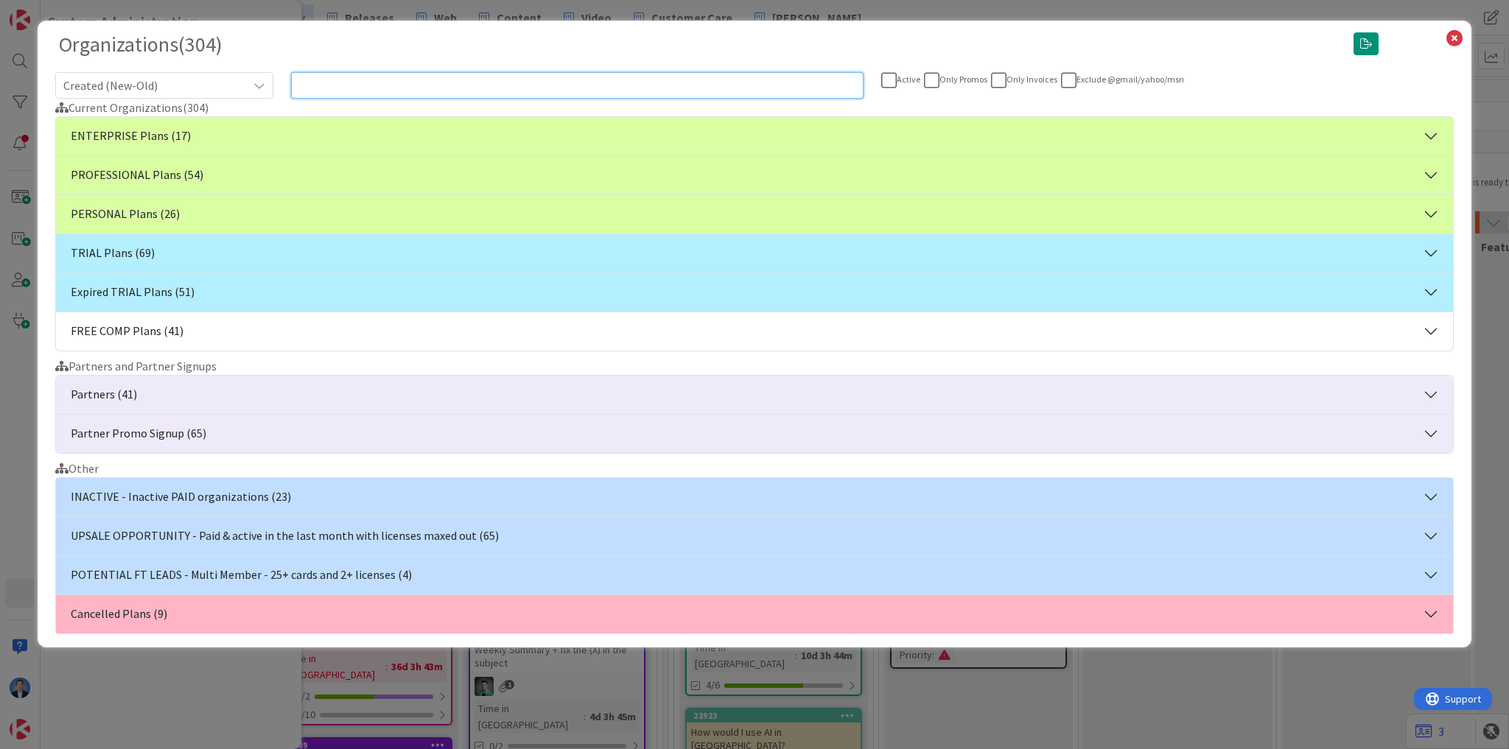
click at [397, 85] on input "text" at bounding box center [577, 85] width 572 height 27
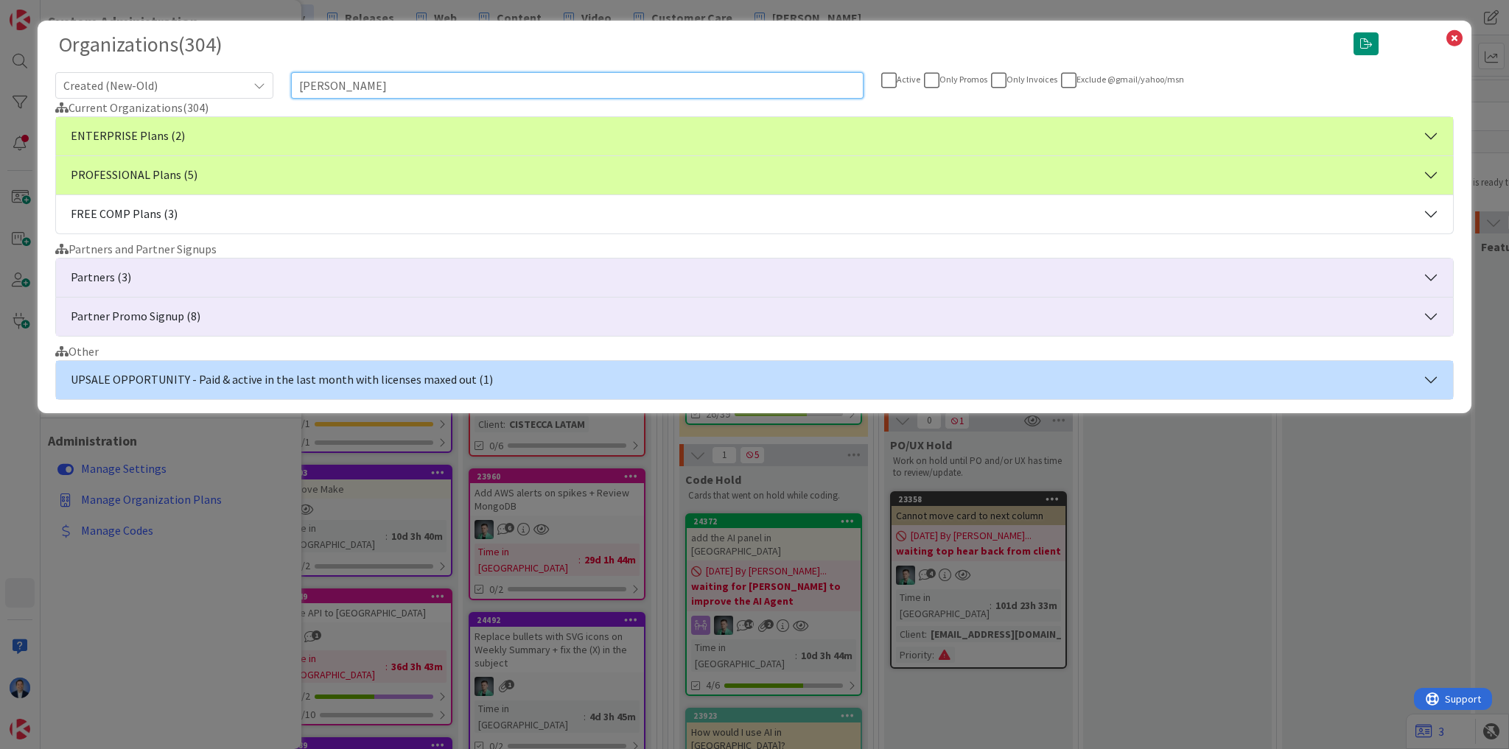
type input "michel"
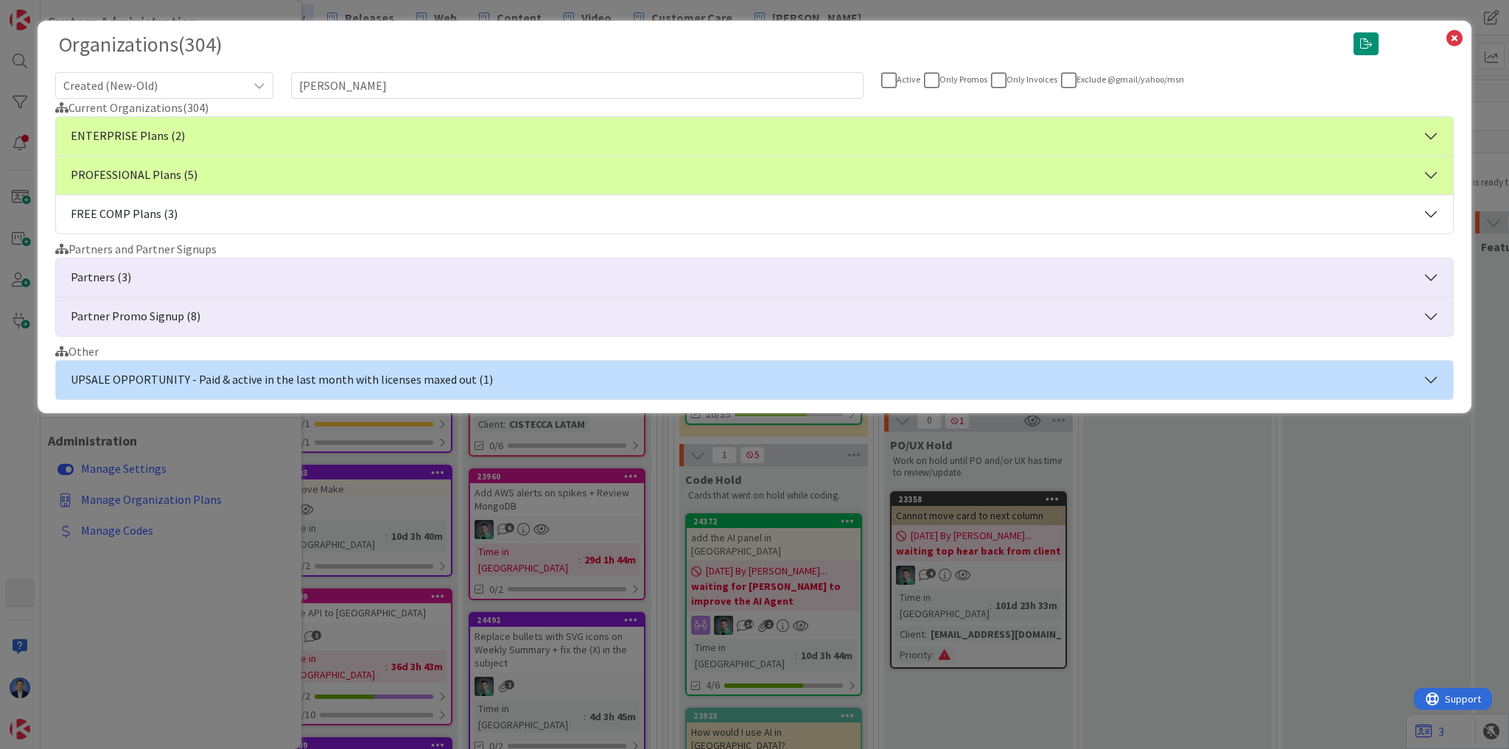
click at [365, 130] on button "ENTERPRISE Plans (2)" at bounding box center [754, 136] width 1397 height 38
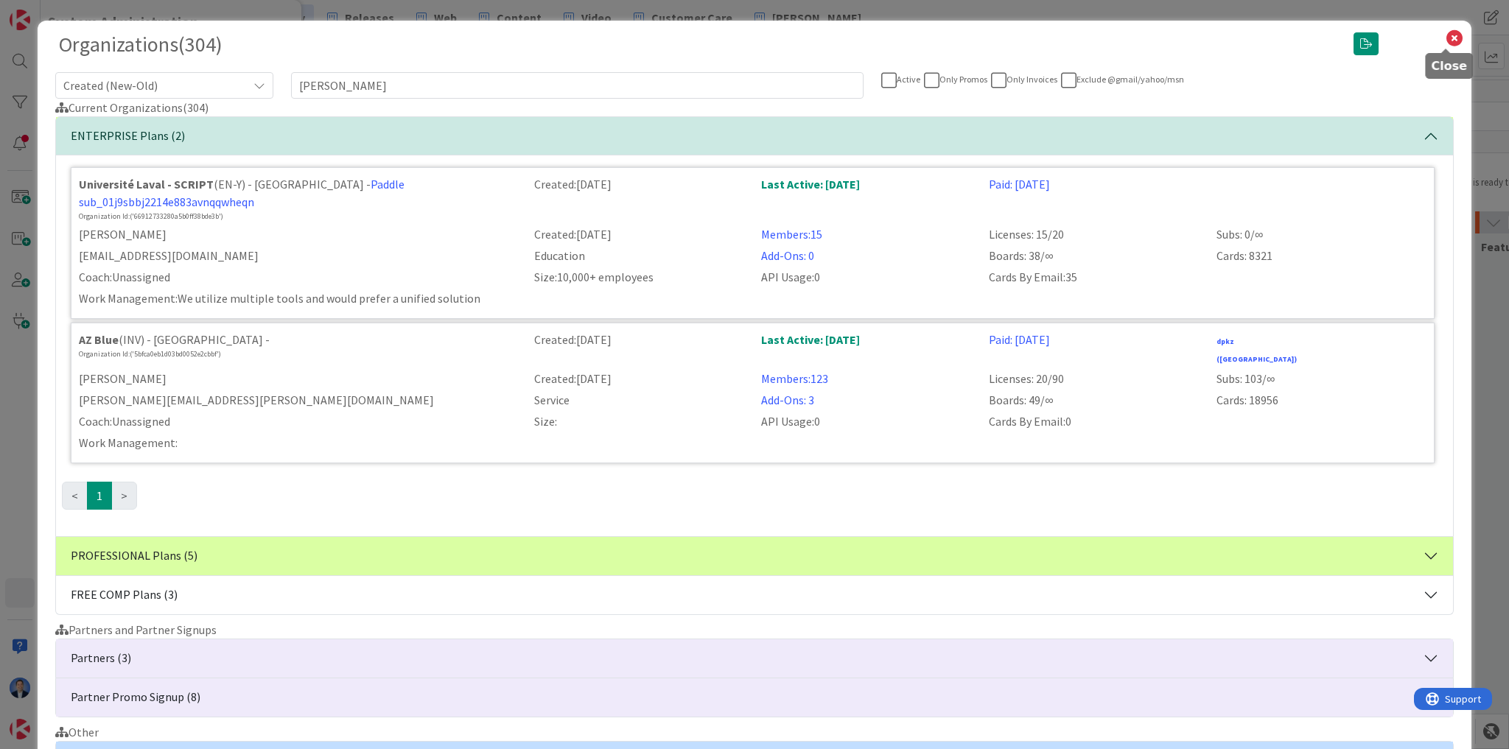
click at [1445, 45] on icon at bounding box center [1454, 38] width 19 height 21
